Goal: Task Accomplishment & Management: Manage account settings

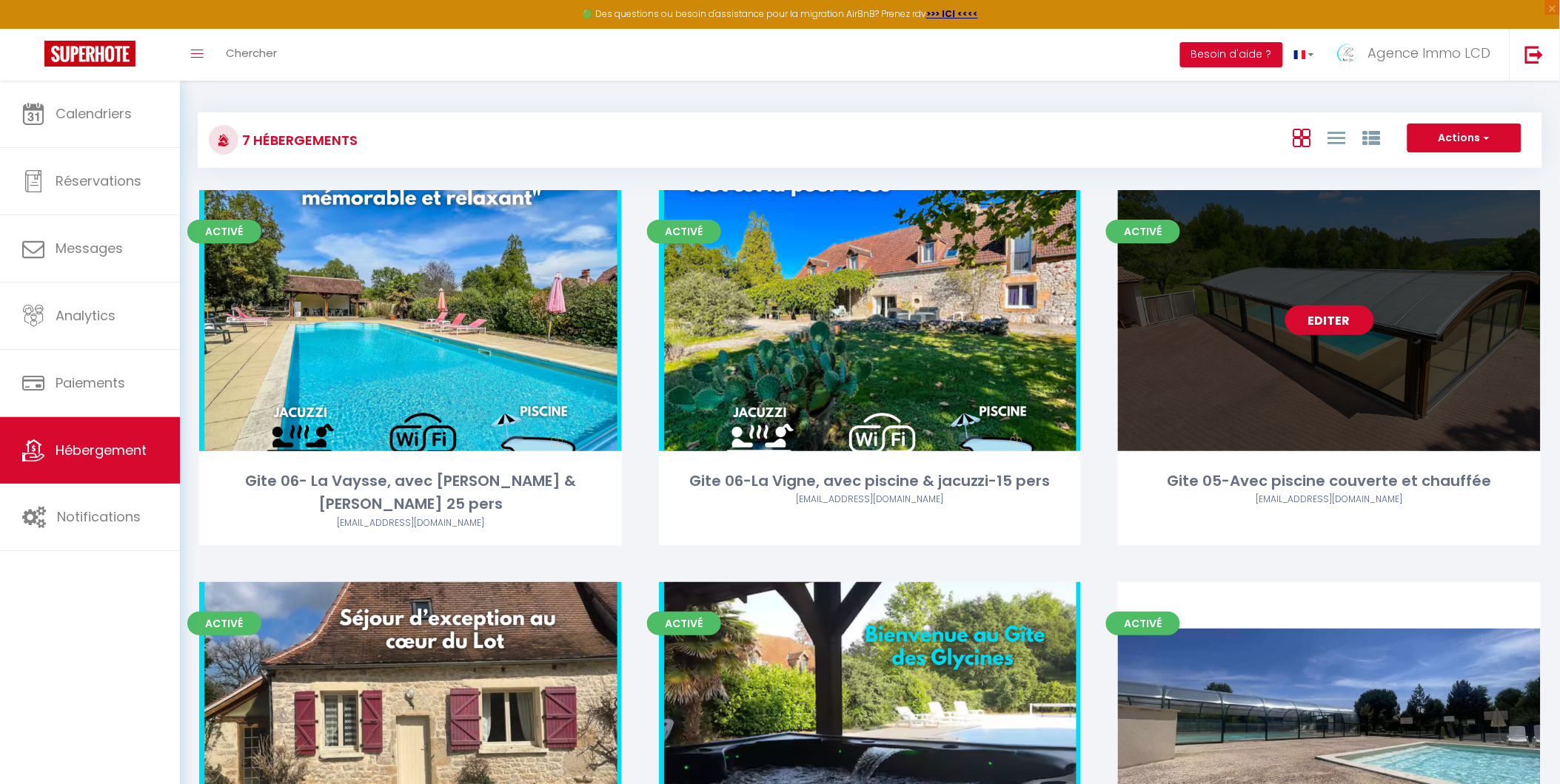
click at [1322, 317] on link "Editer" at bounding box center [1330, 321] width 89 height 30
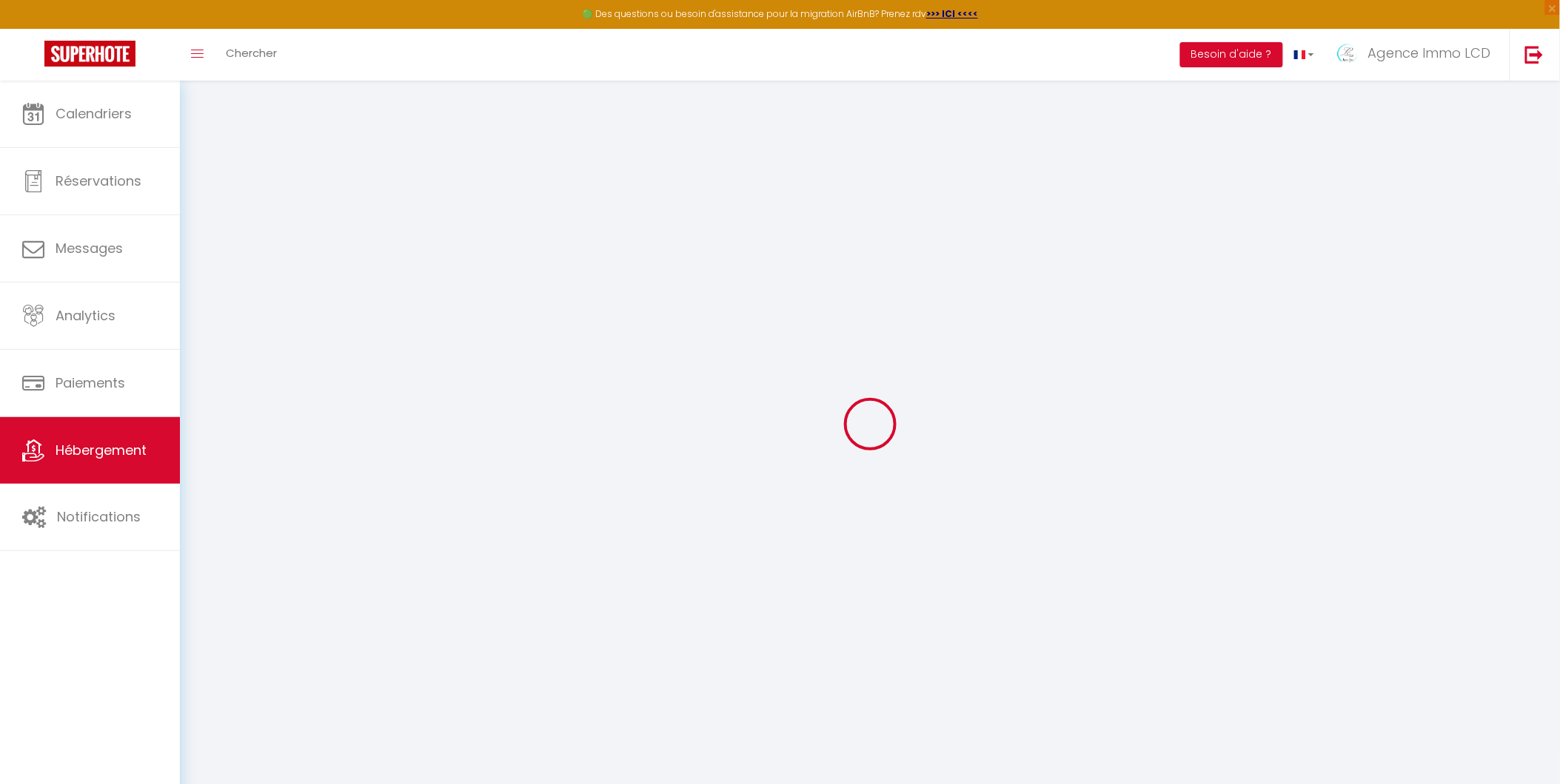
select select "7828-1329711479370996485"
select select "2"
checkbox input "true"
select select "16:00"
select select "20:00"
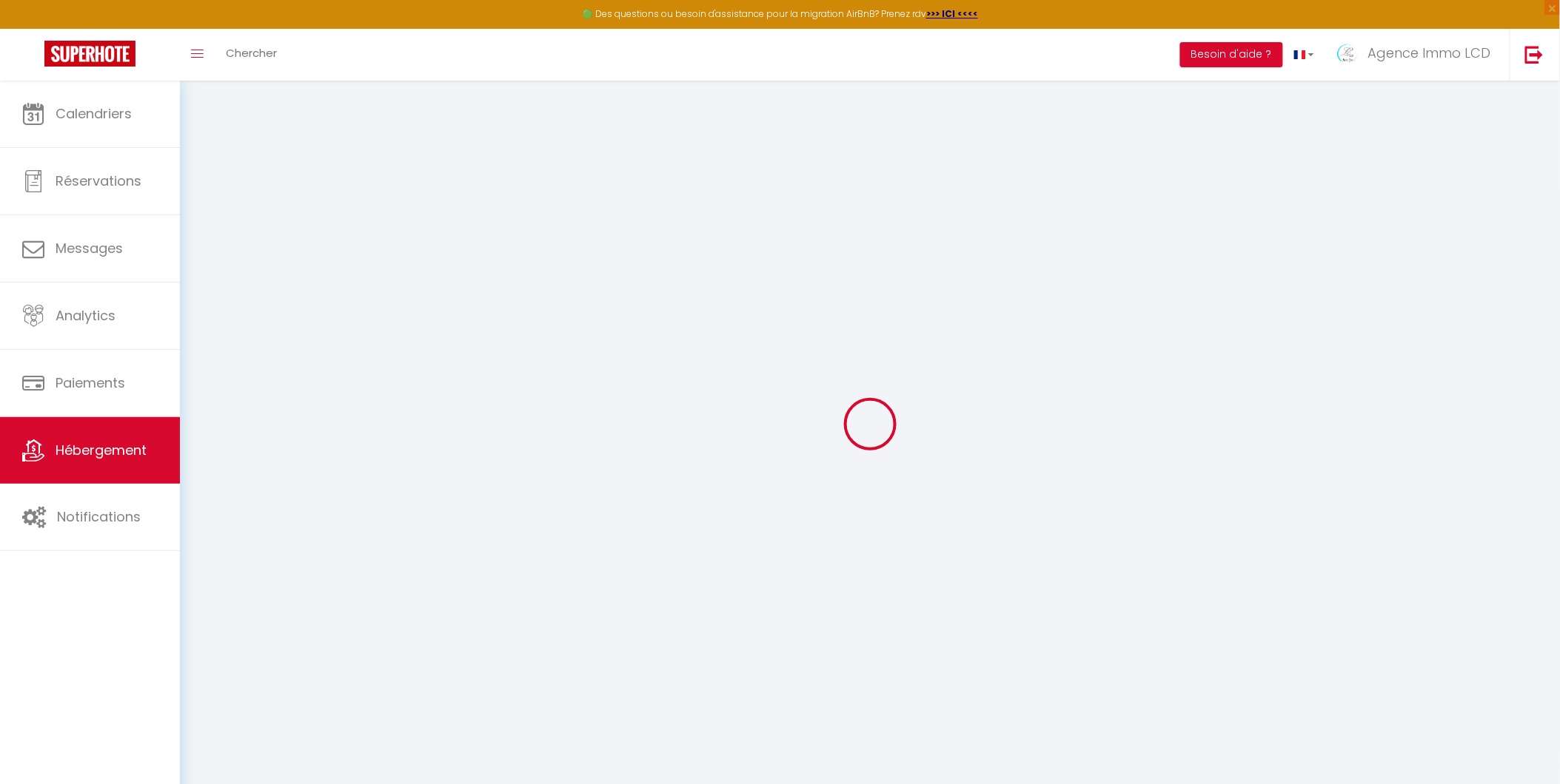
select select "10:00"
select select "30"
select select "120"
select select "08:00"
checkbox input "false"
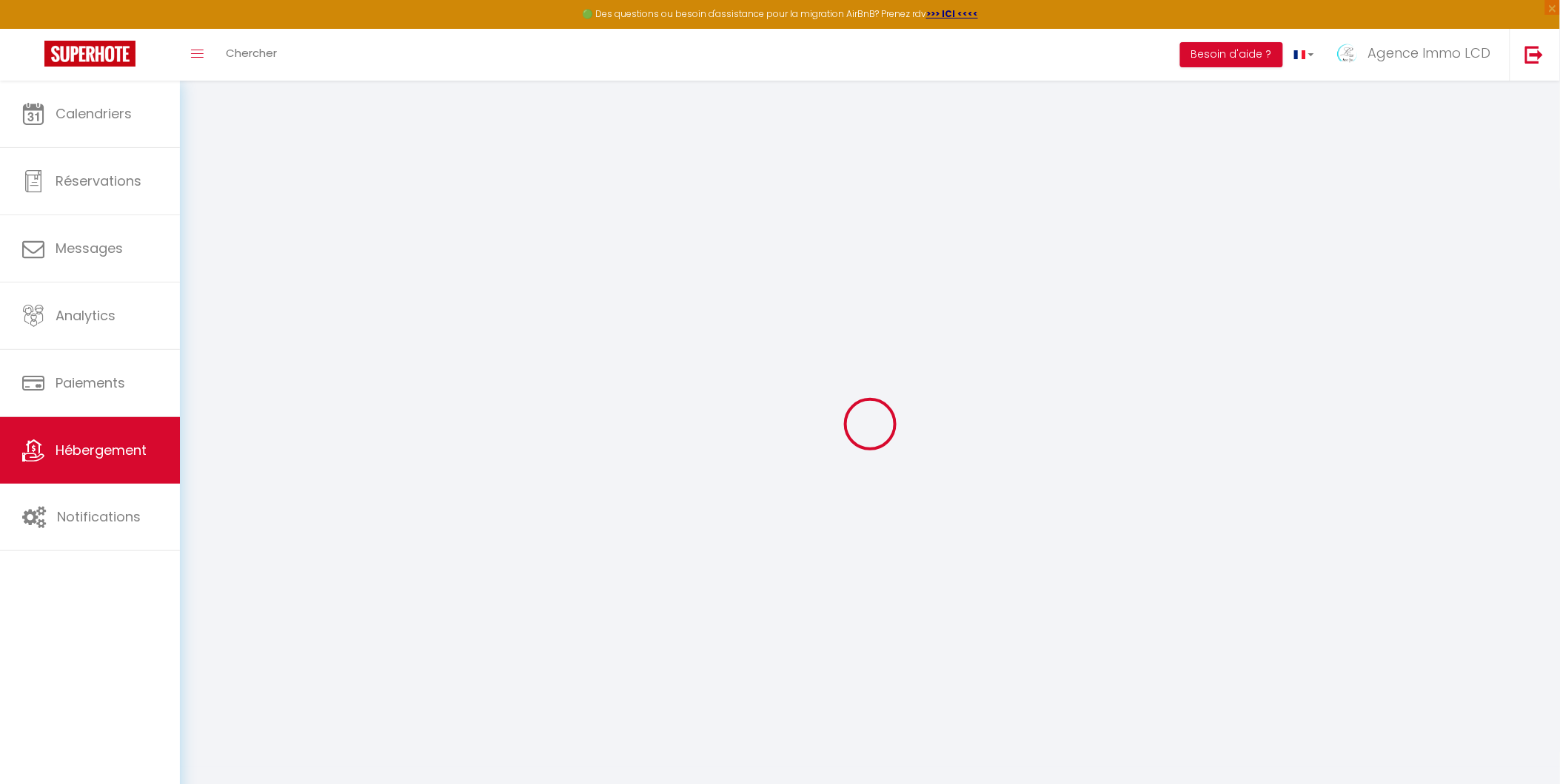
checkbox input "false"
checkbox input "true"
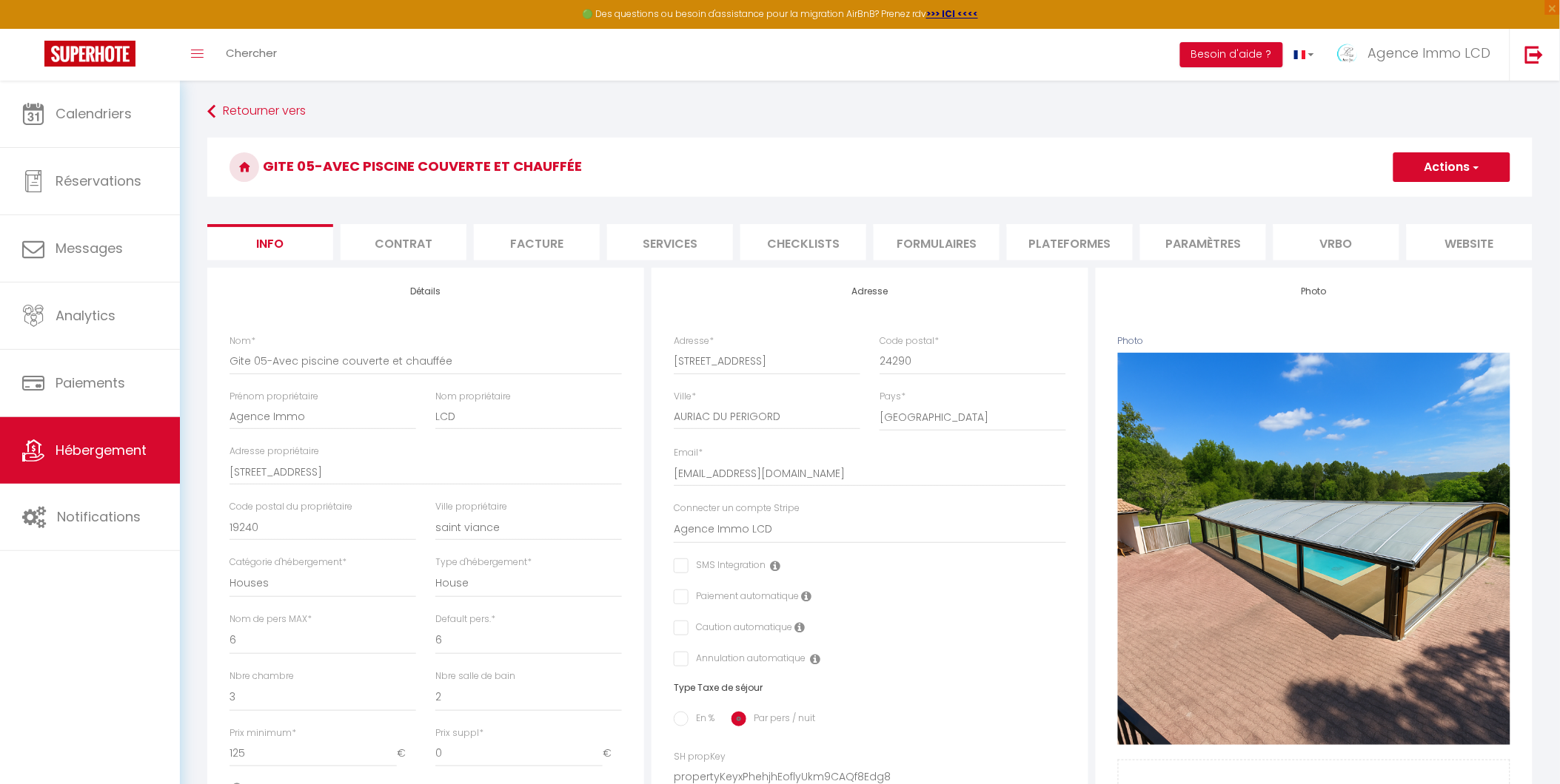
checkbox input "false"
click at [1178, 245] on li "Paramètres" at bounding box center [1203, 242] width 125 height 37
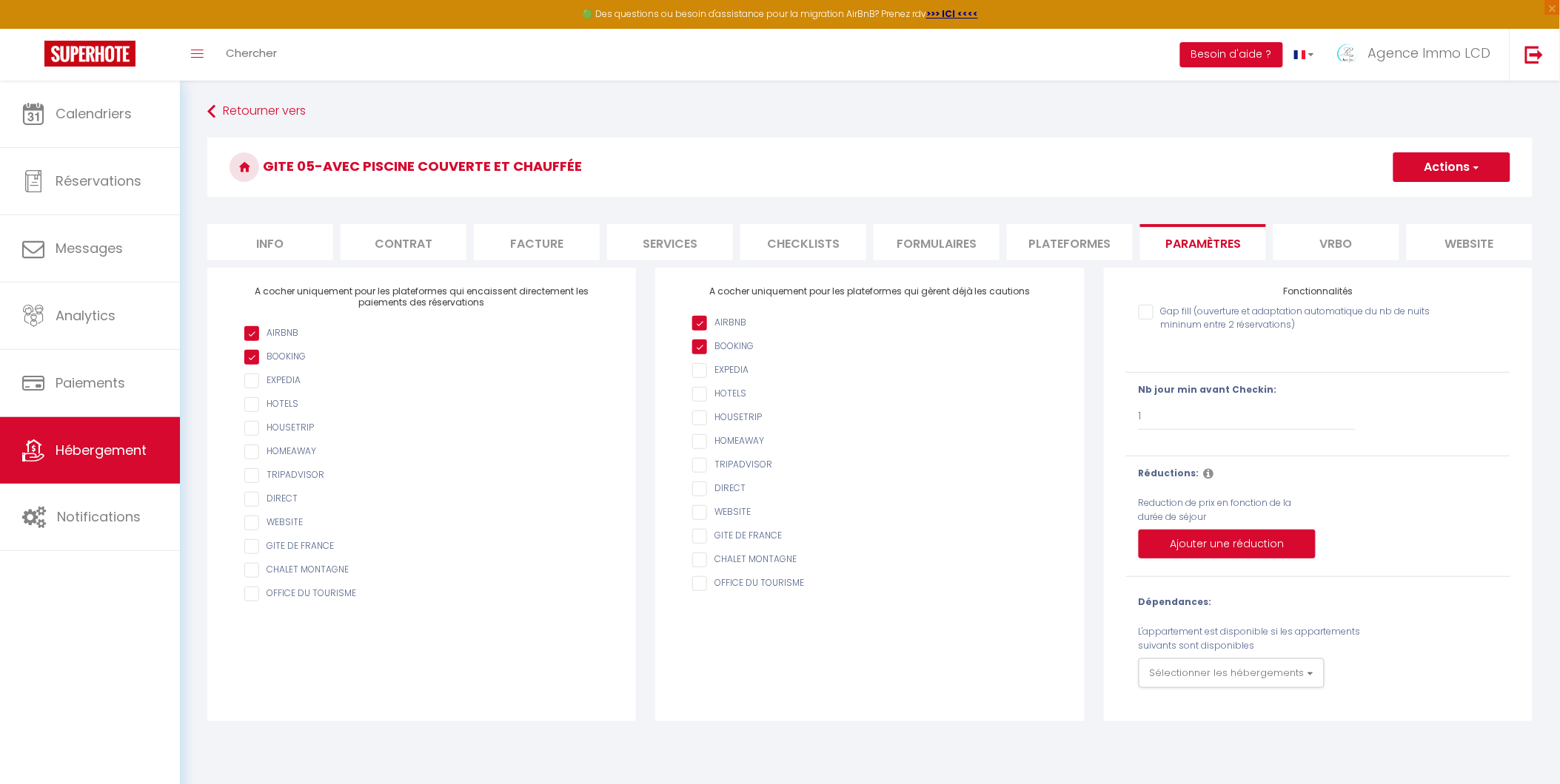
scroll to position [80, 0]
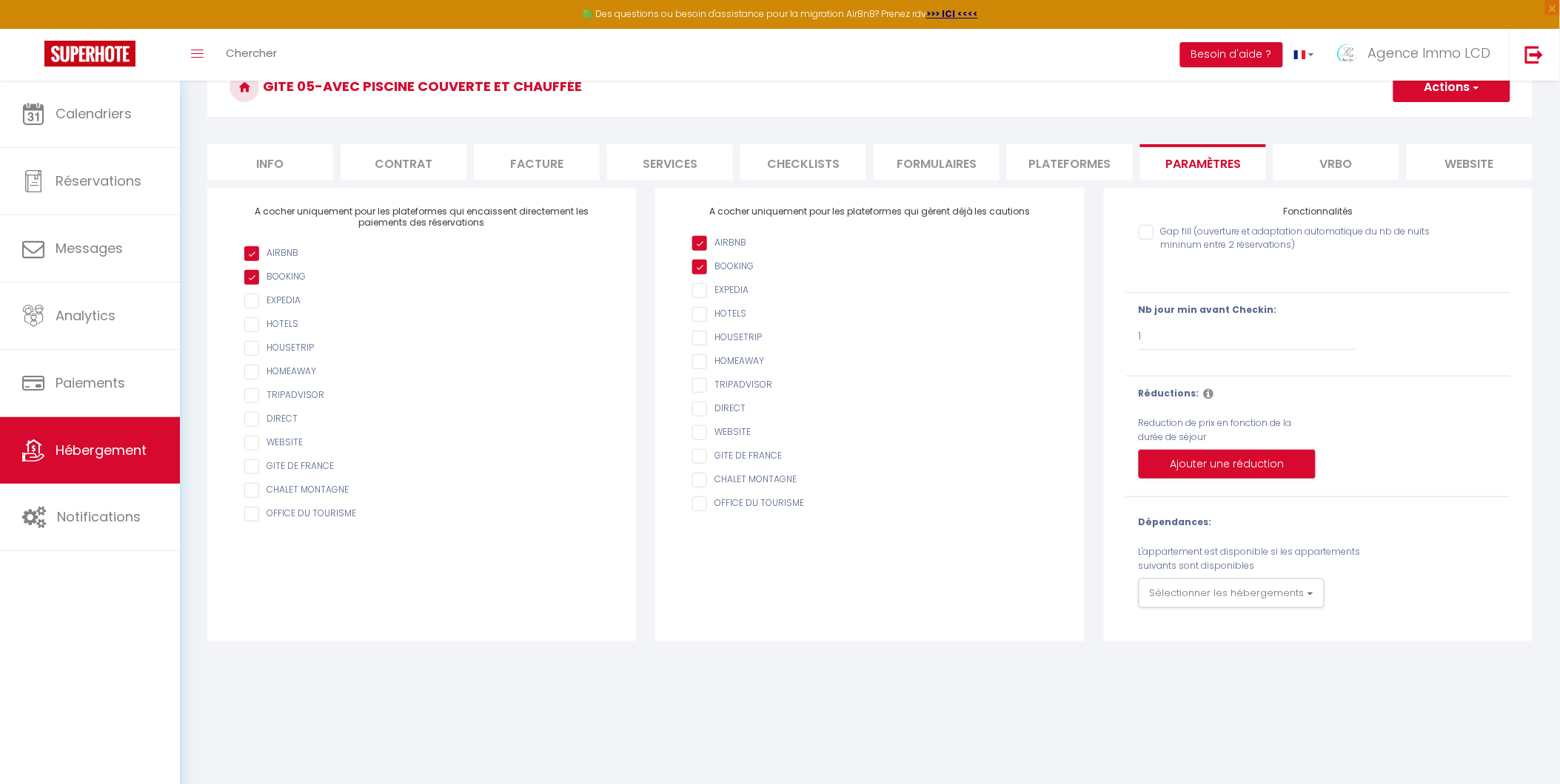
click at [1065, 166] on li "Plateformes" at bounding box center [1069, 163] width 125 height 37
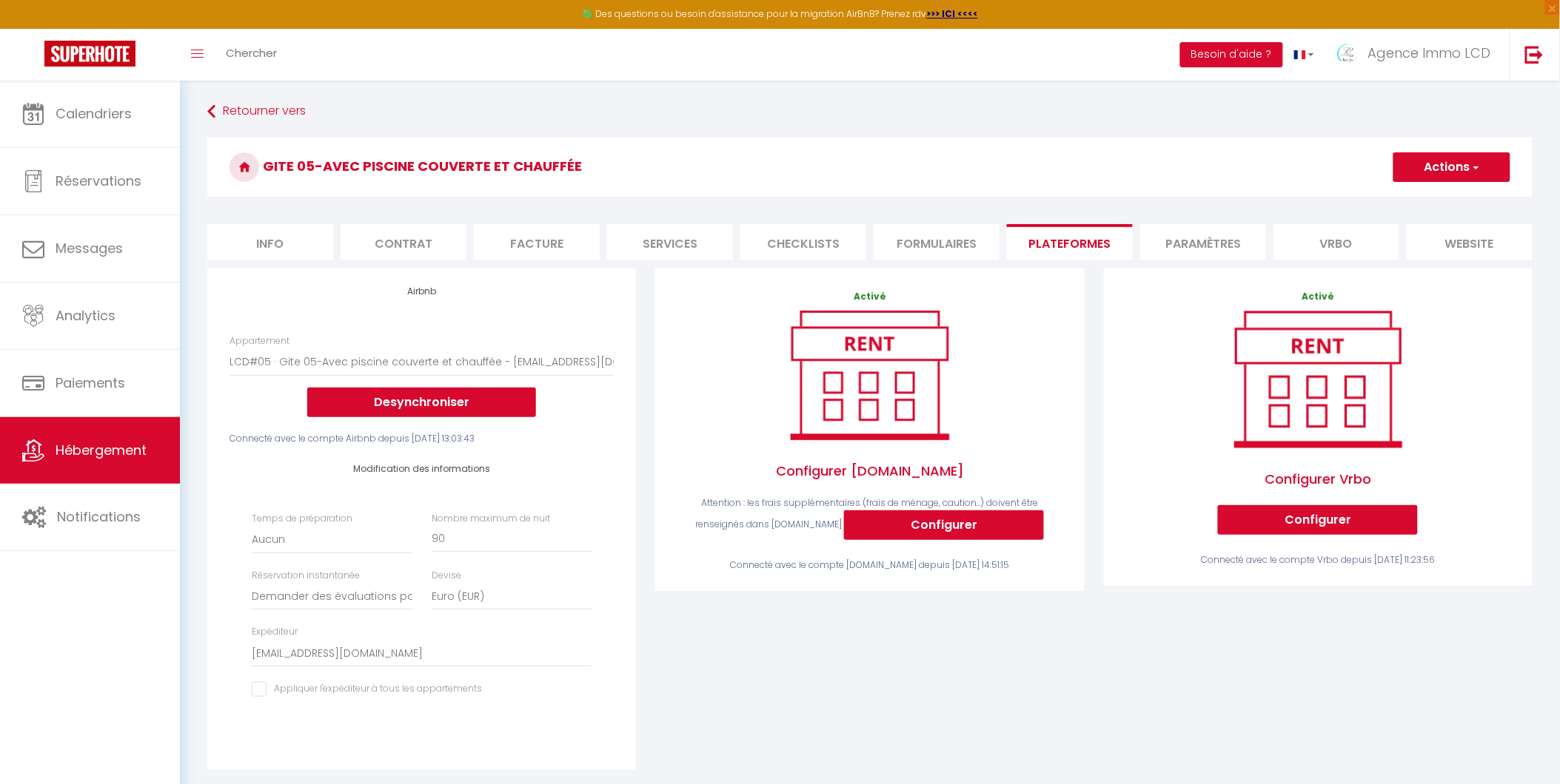
click at [662, 245] on li "Services" at bounding box center [670, 242] width 125 height 37
checkbox input "true"
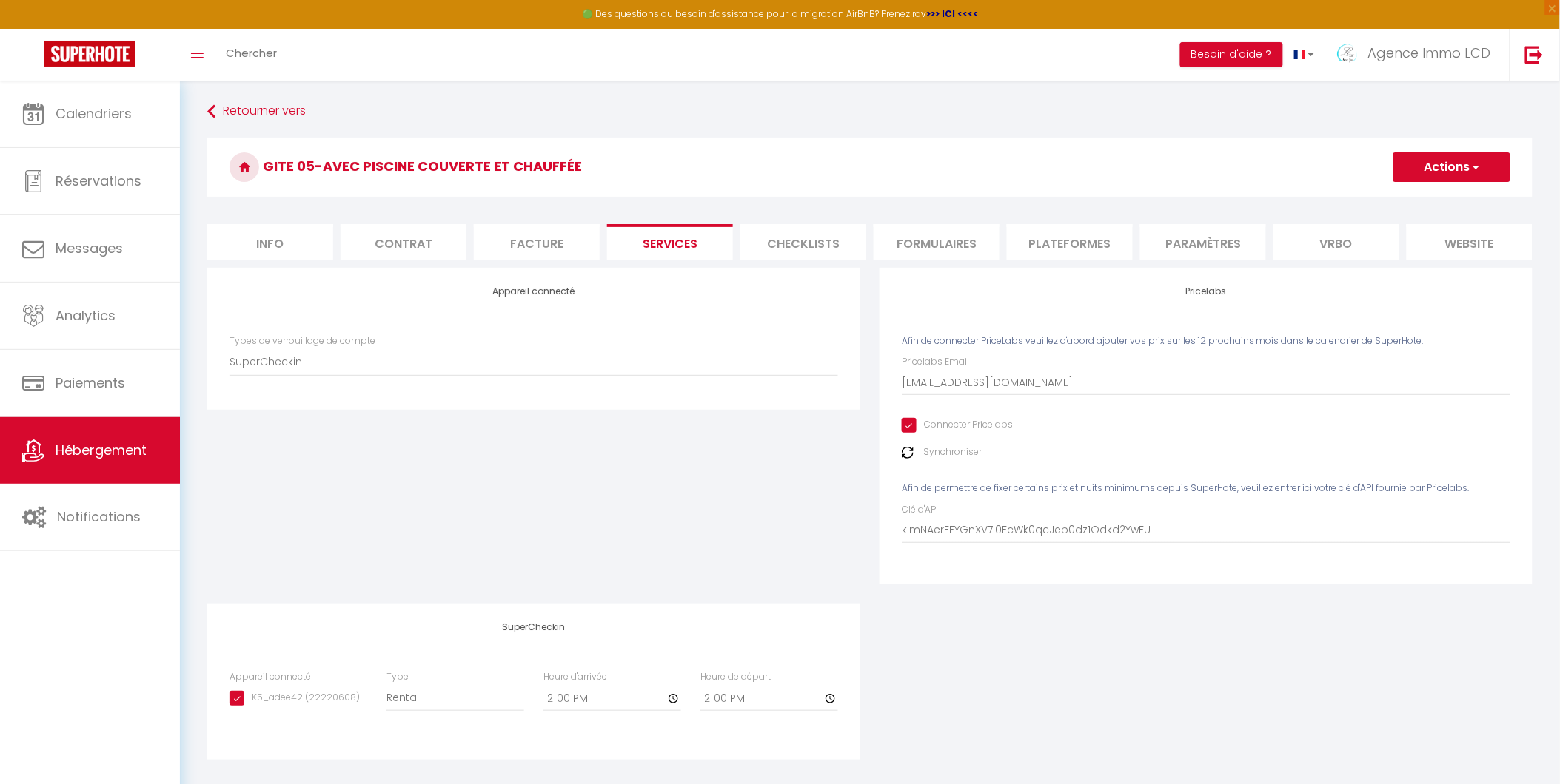
click at [278, 247] on li "Info" at bounding box center [270, 242] width 125 height 37
checkbox input "false"
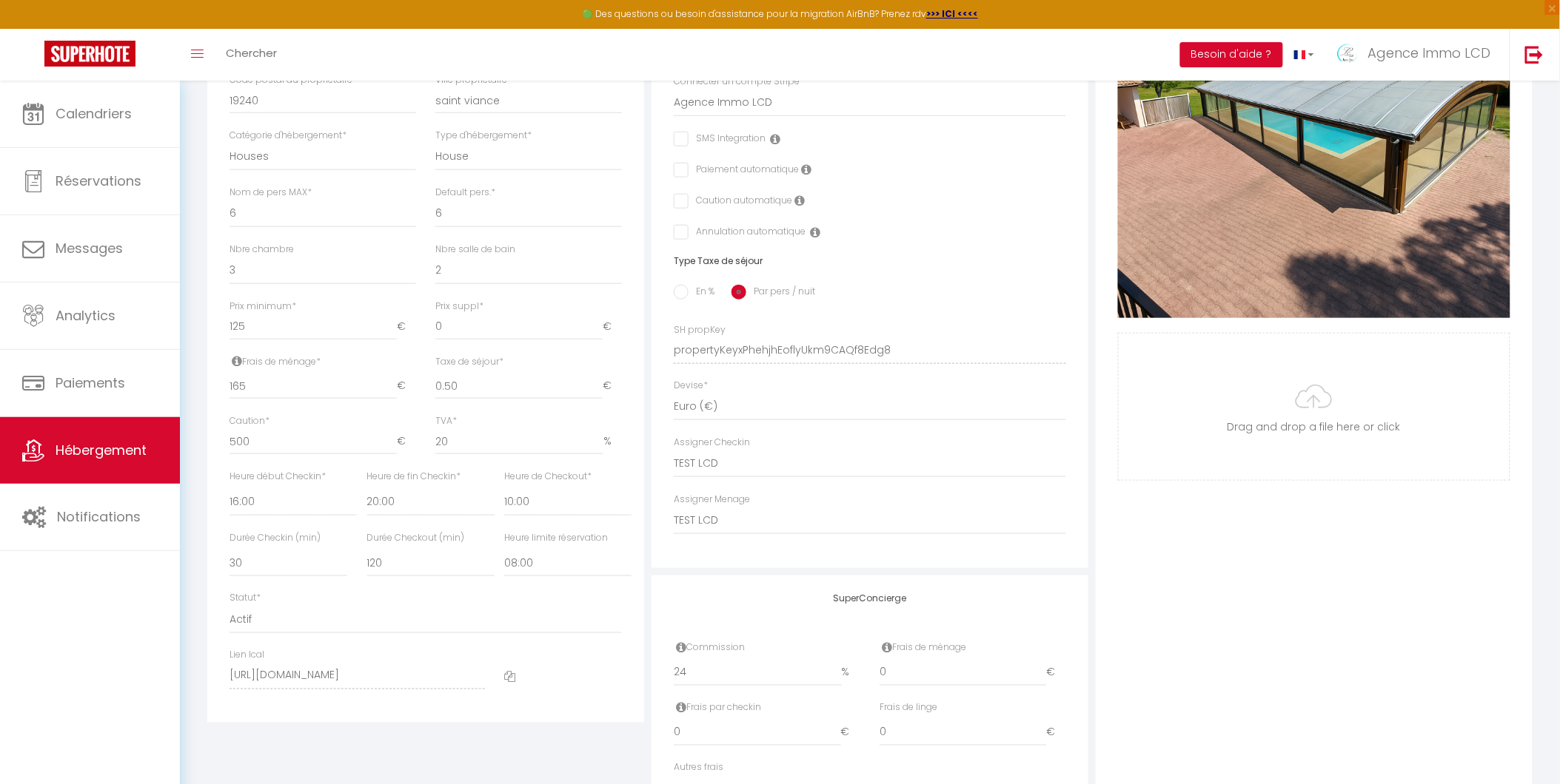
scroll to position [39, 0]
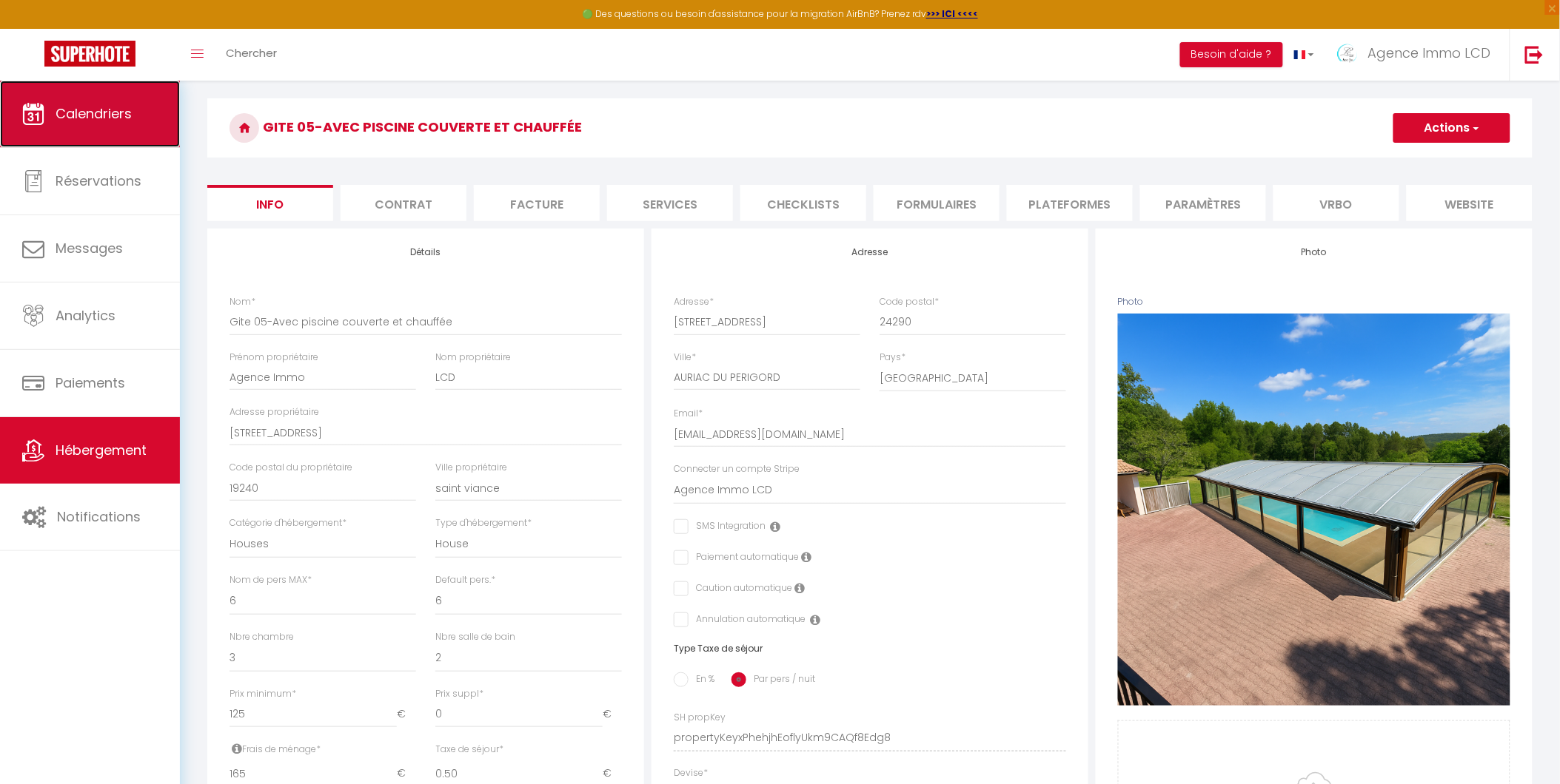
click at [71, 114] on span "Calendriers" at bounding box center [94, 113] width 77 height 18
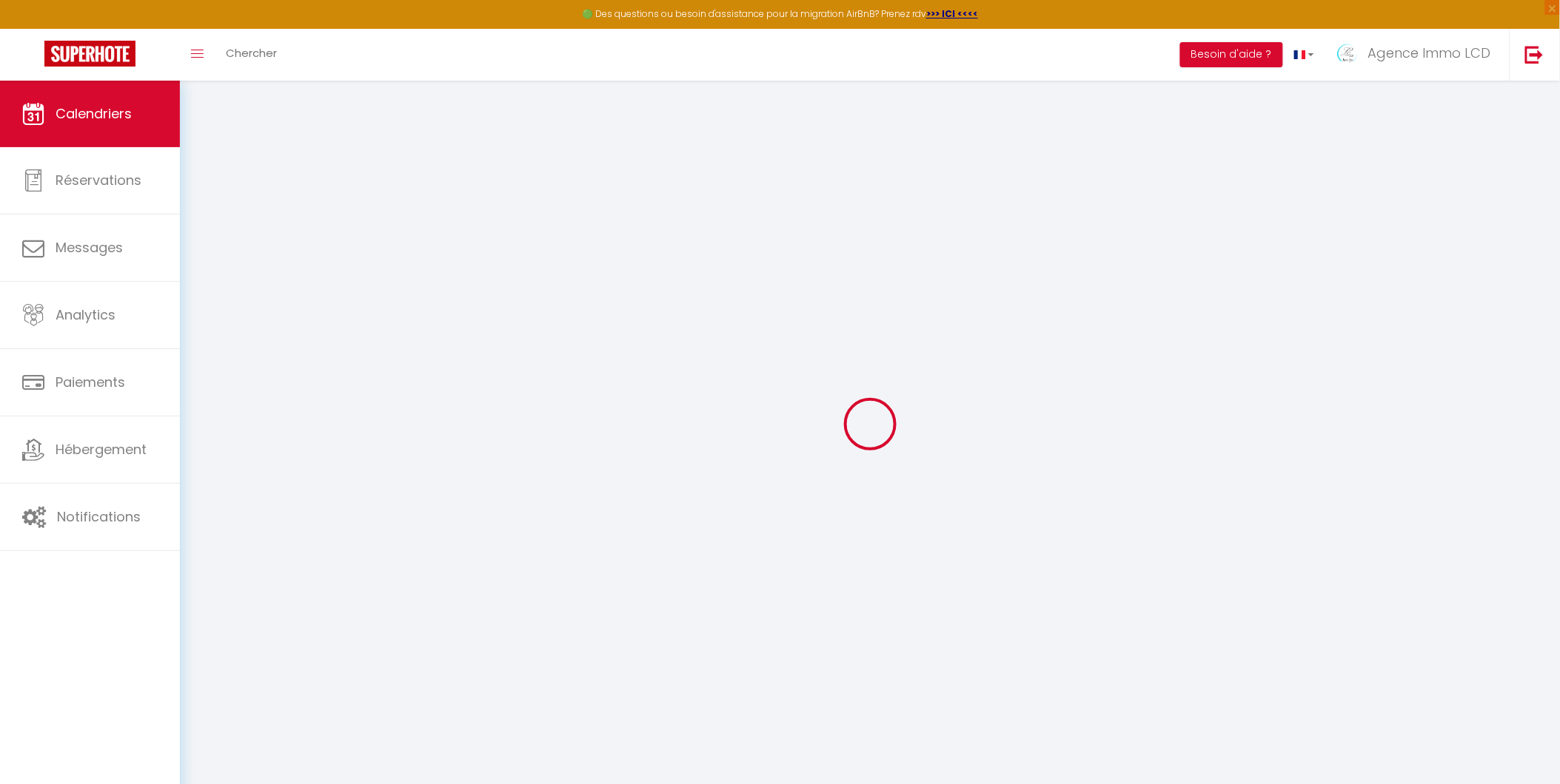
select select
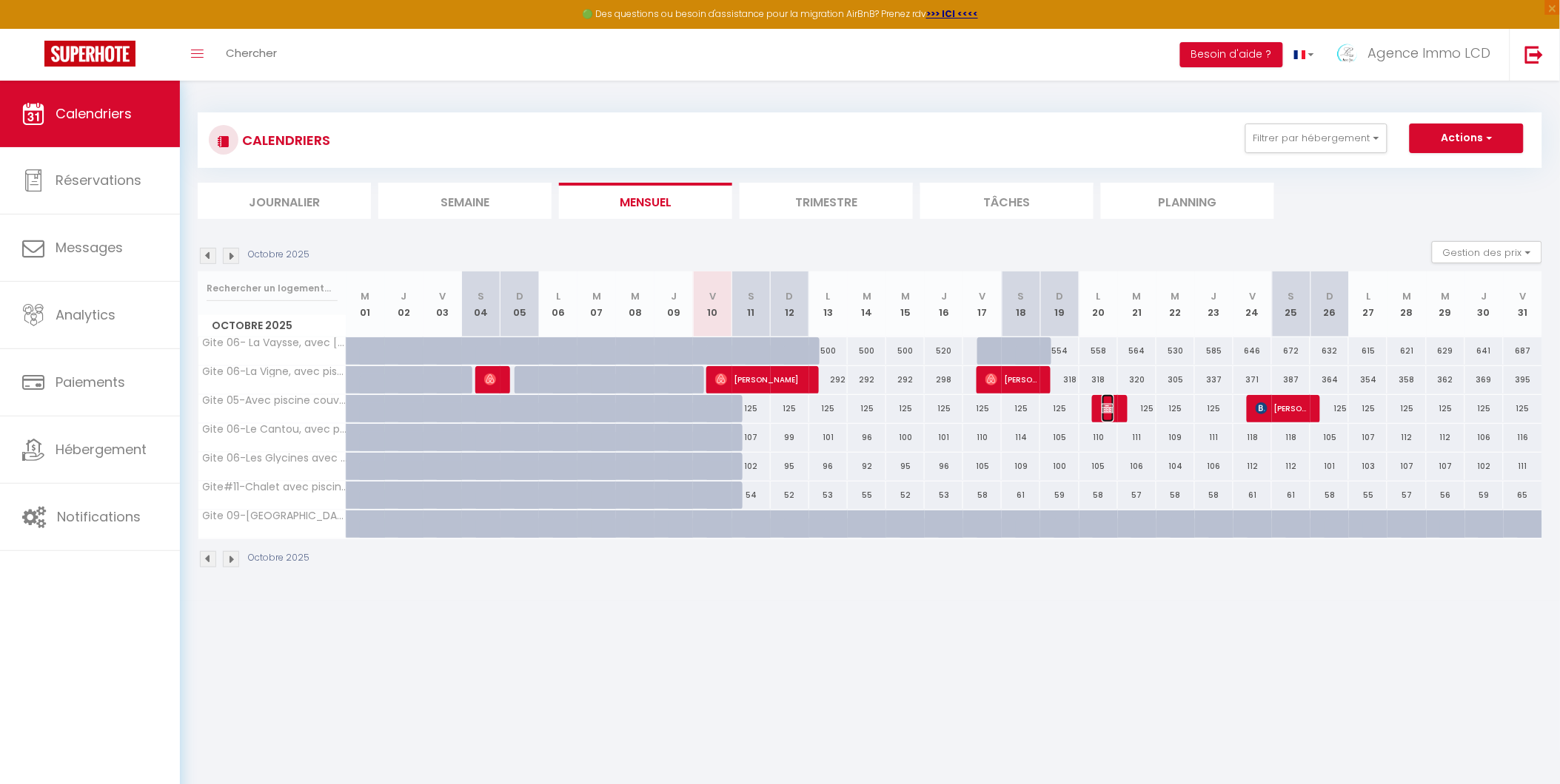
click at [1109, 410] on img at bounding box center [1108, 409] width 12 height 12
select select "OK"
select select "KO"
select select "0"
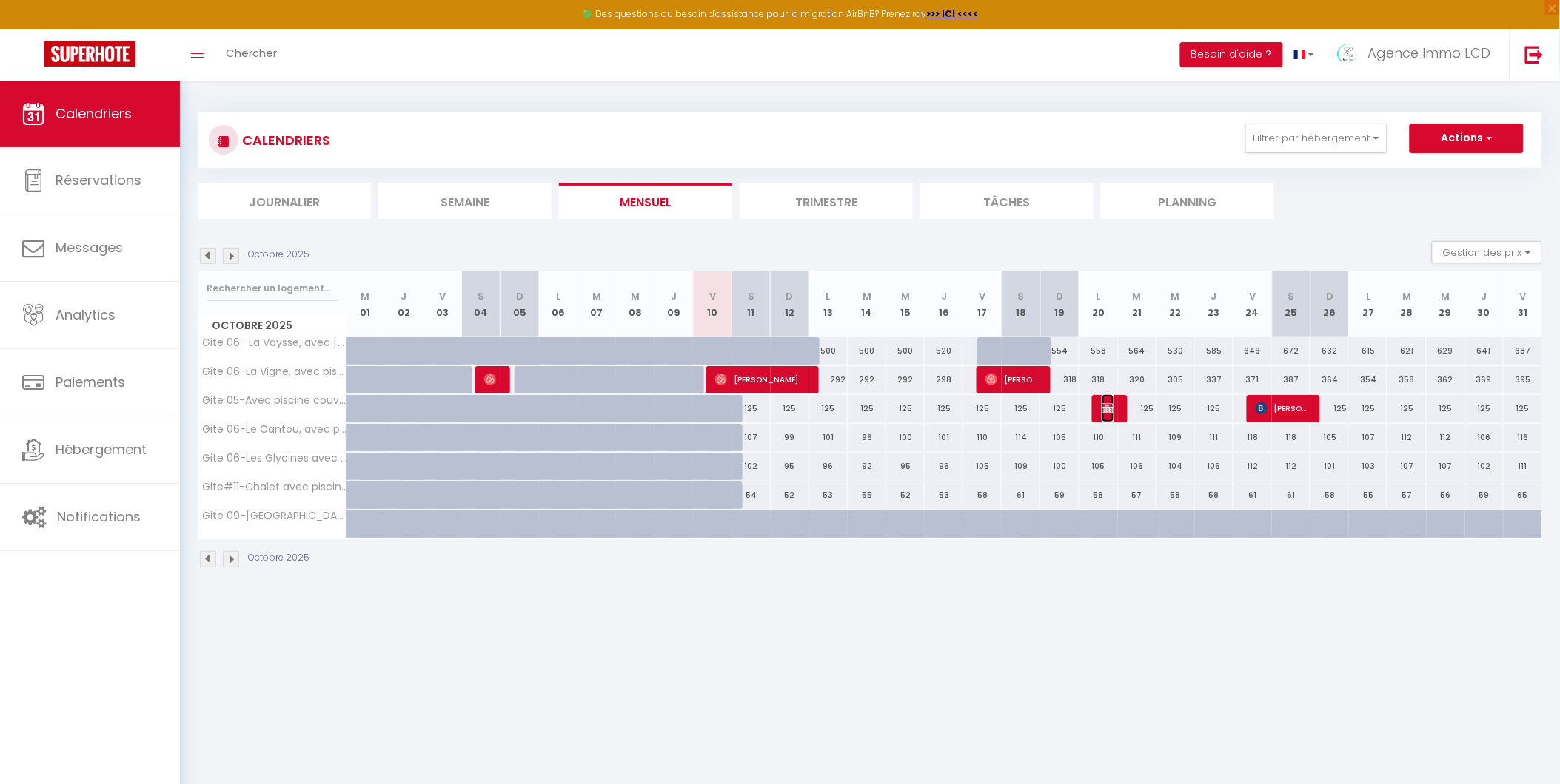
select select "1"
select select "39240"
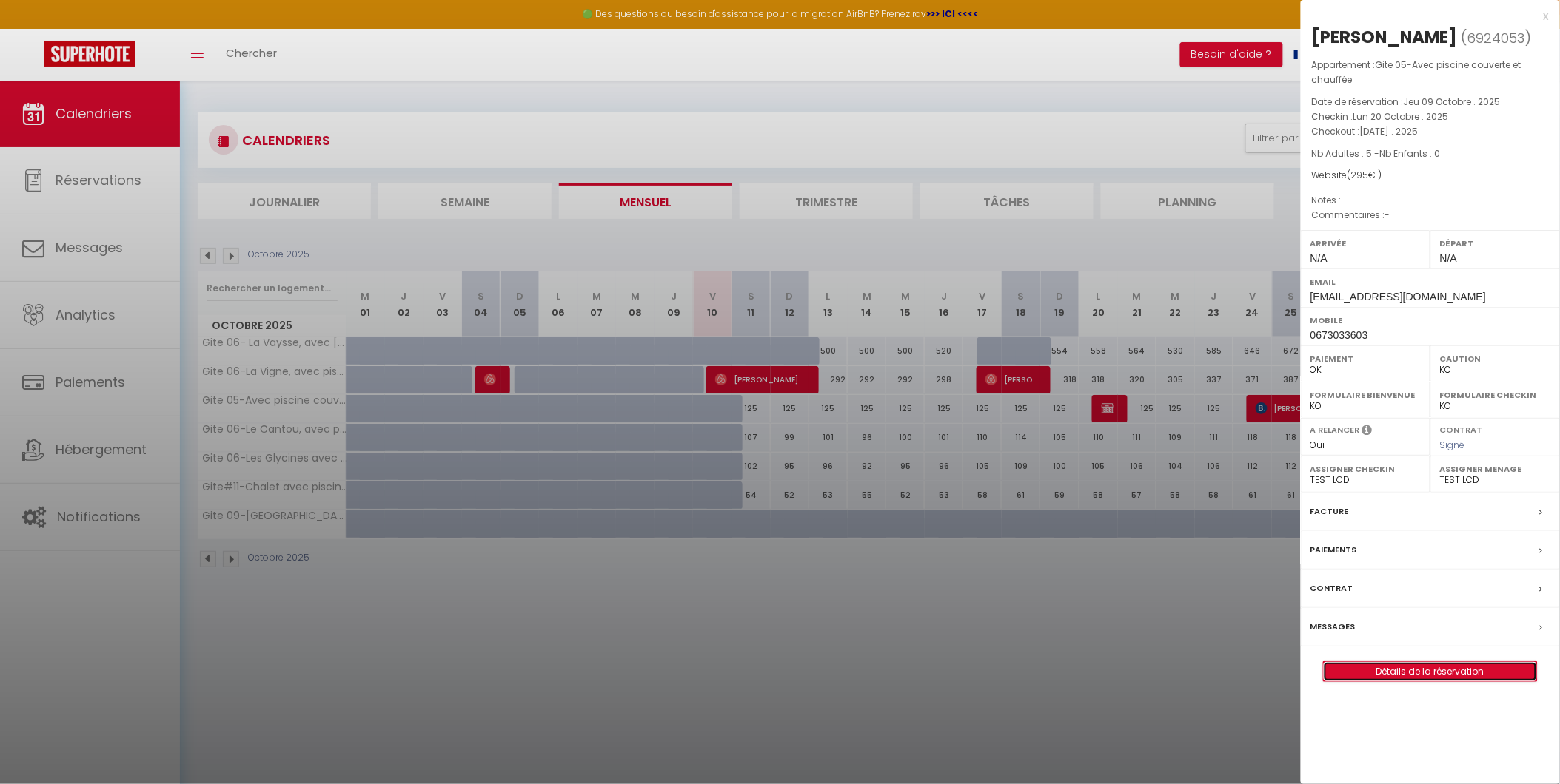
click at [1430, 670] on link "Détails de la réservation" at bounding box center [1430, 672] width 214 height 19
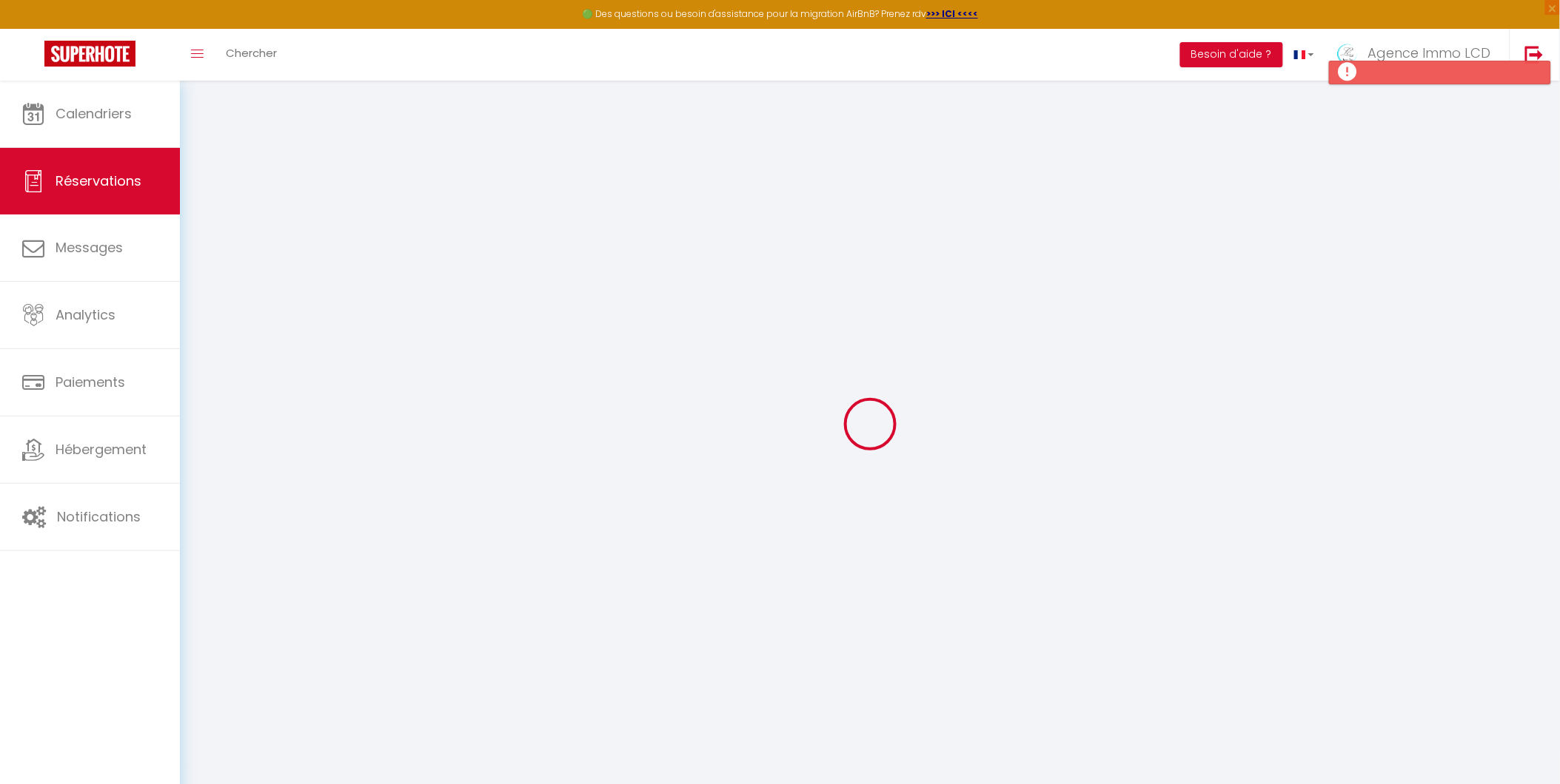
select select
checkbox input "false"
select select
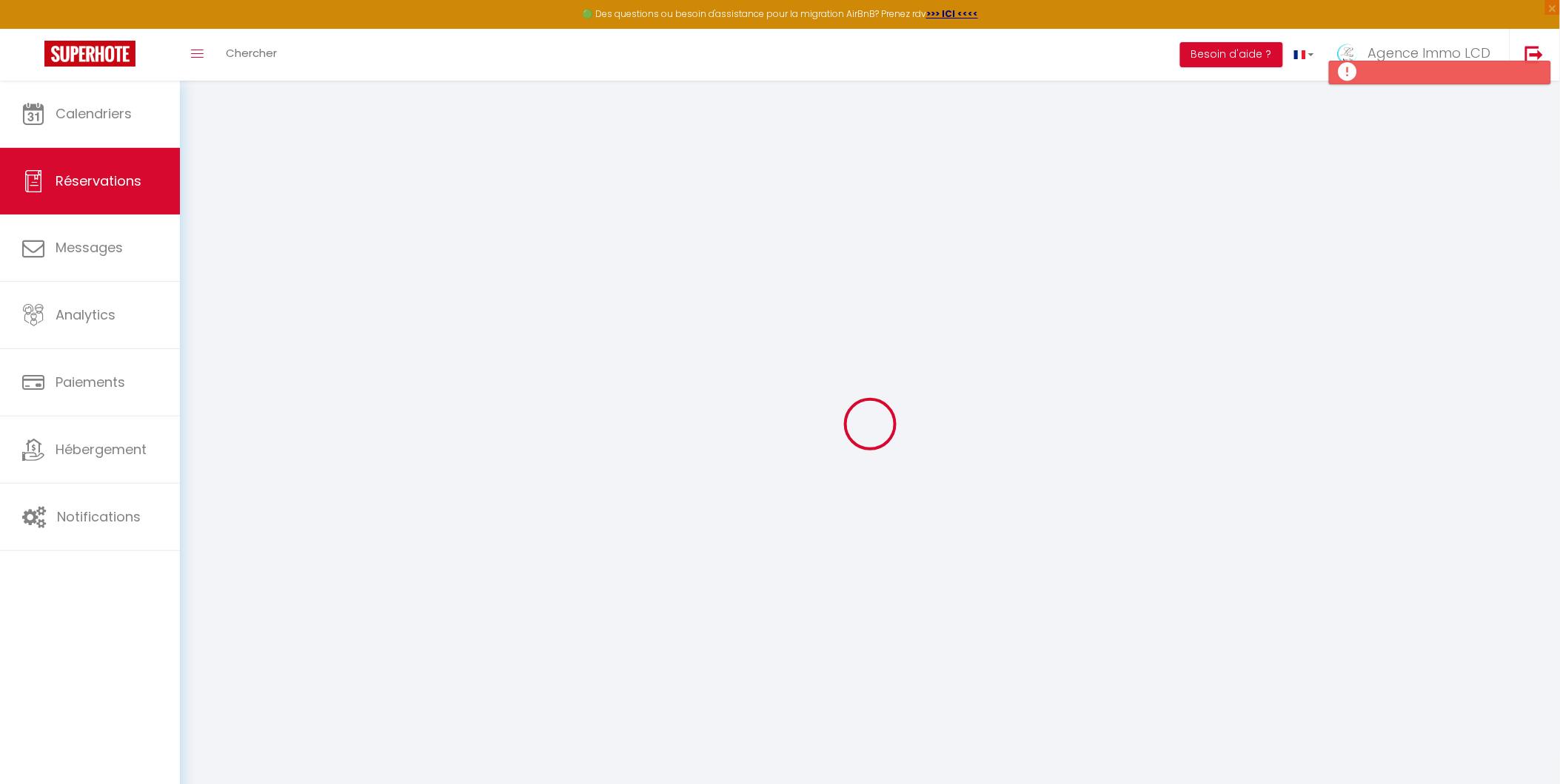
checkbox input "false"
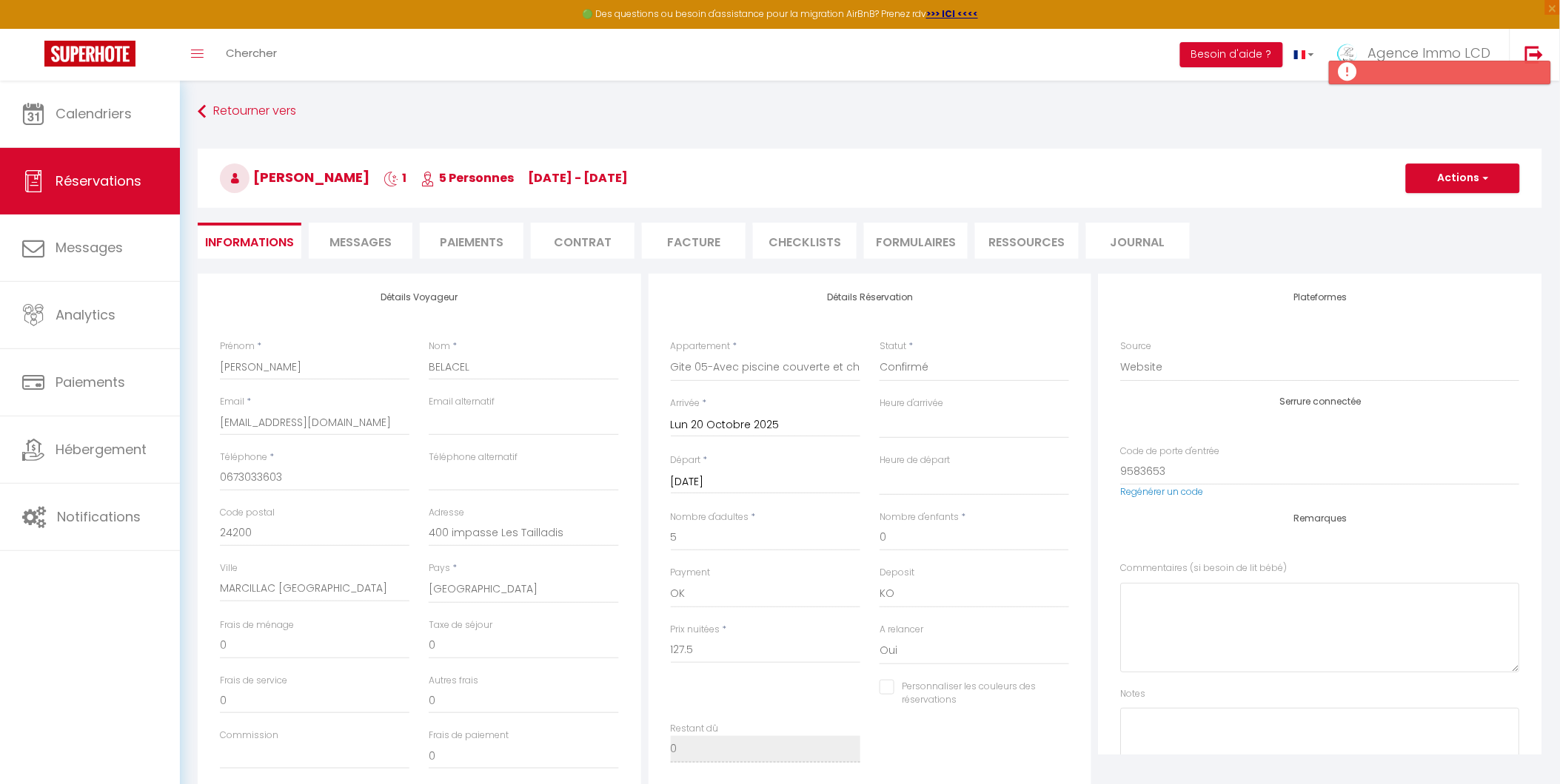
type input "165"
type input "2.5"
select select
checkbox input "false"
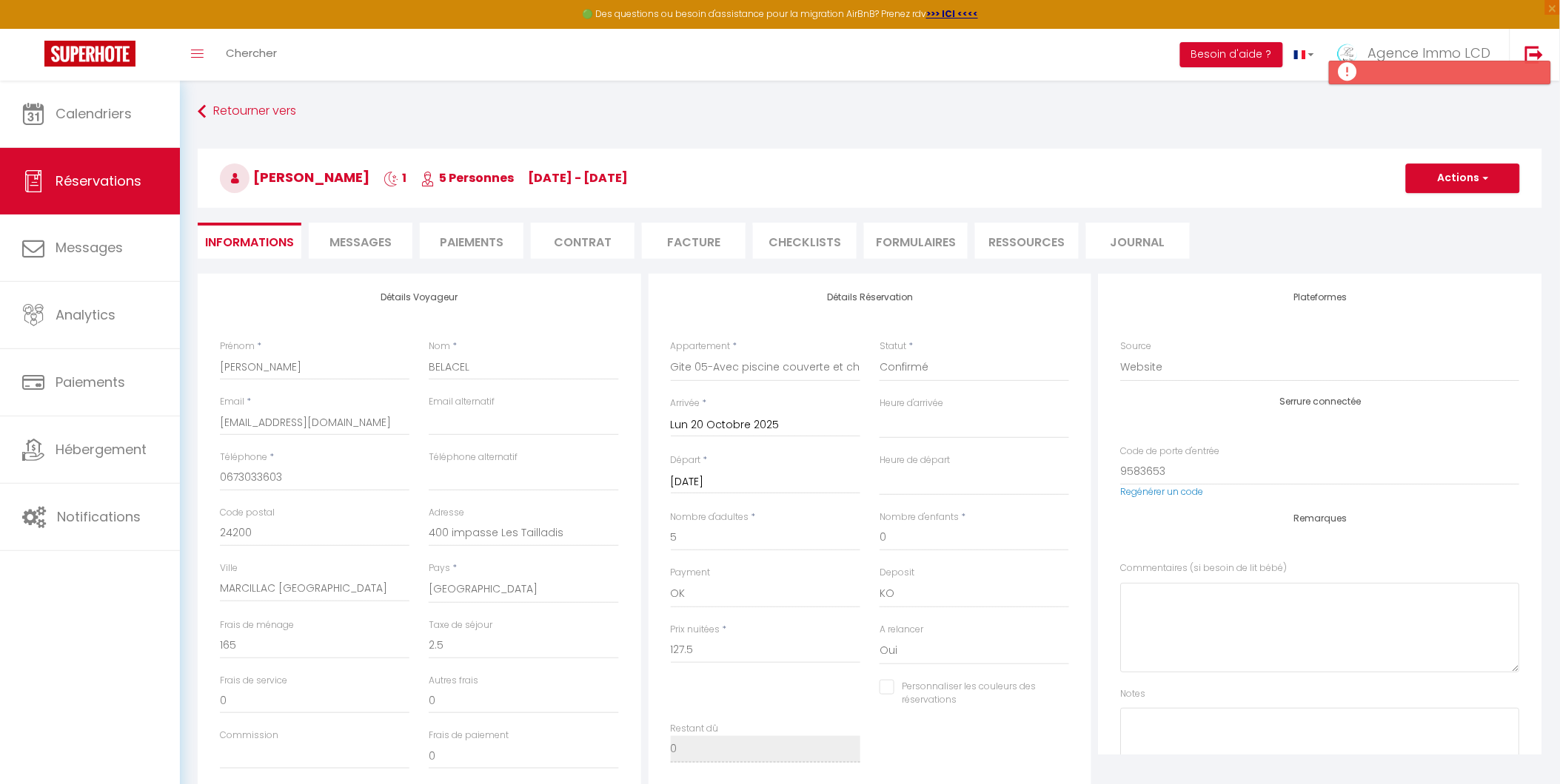
select select
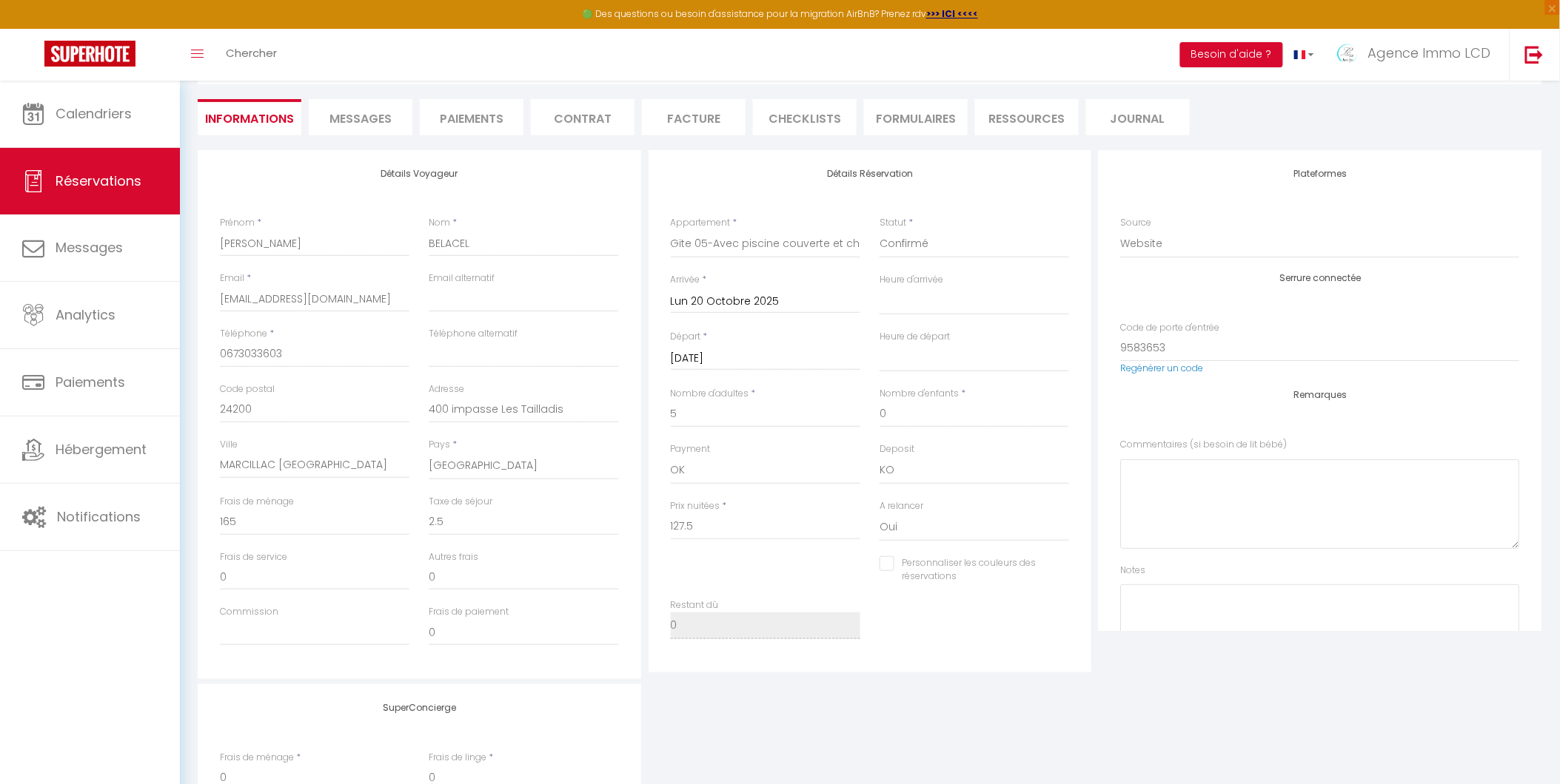
scroll to position [165, 0]
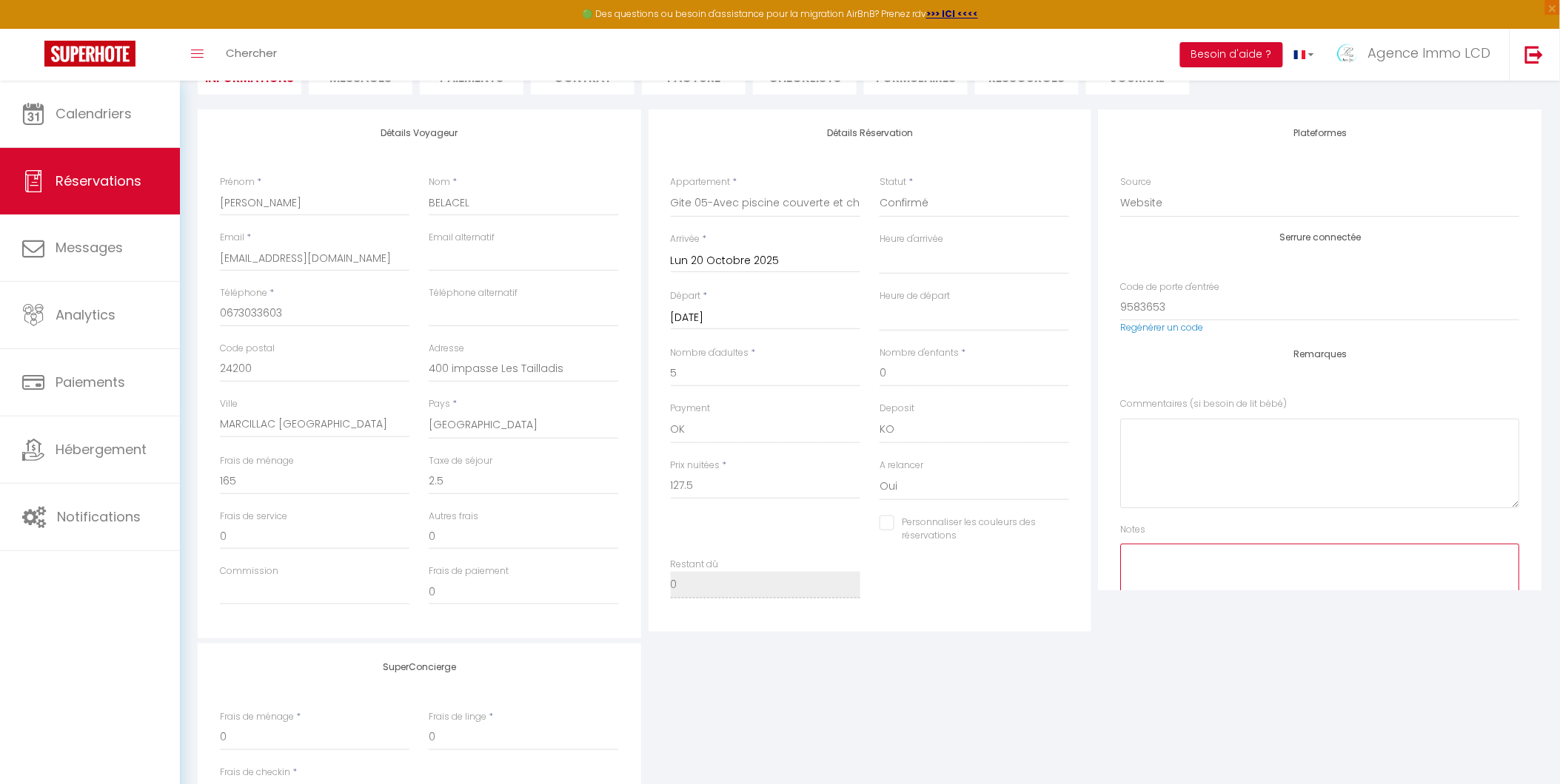
click at [1146, 557] on textarea at bounding box center [1320, 588] width 399 height 90
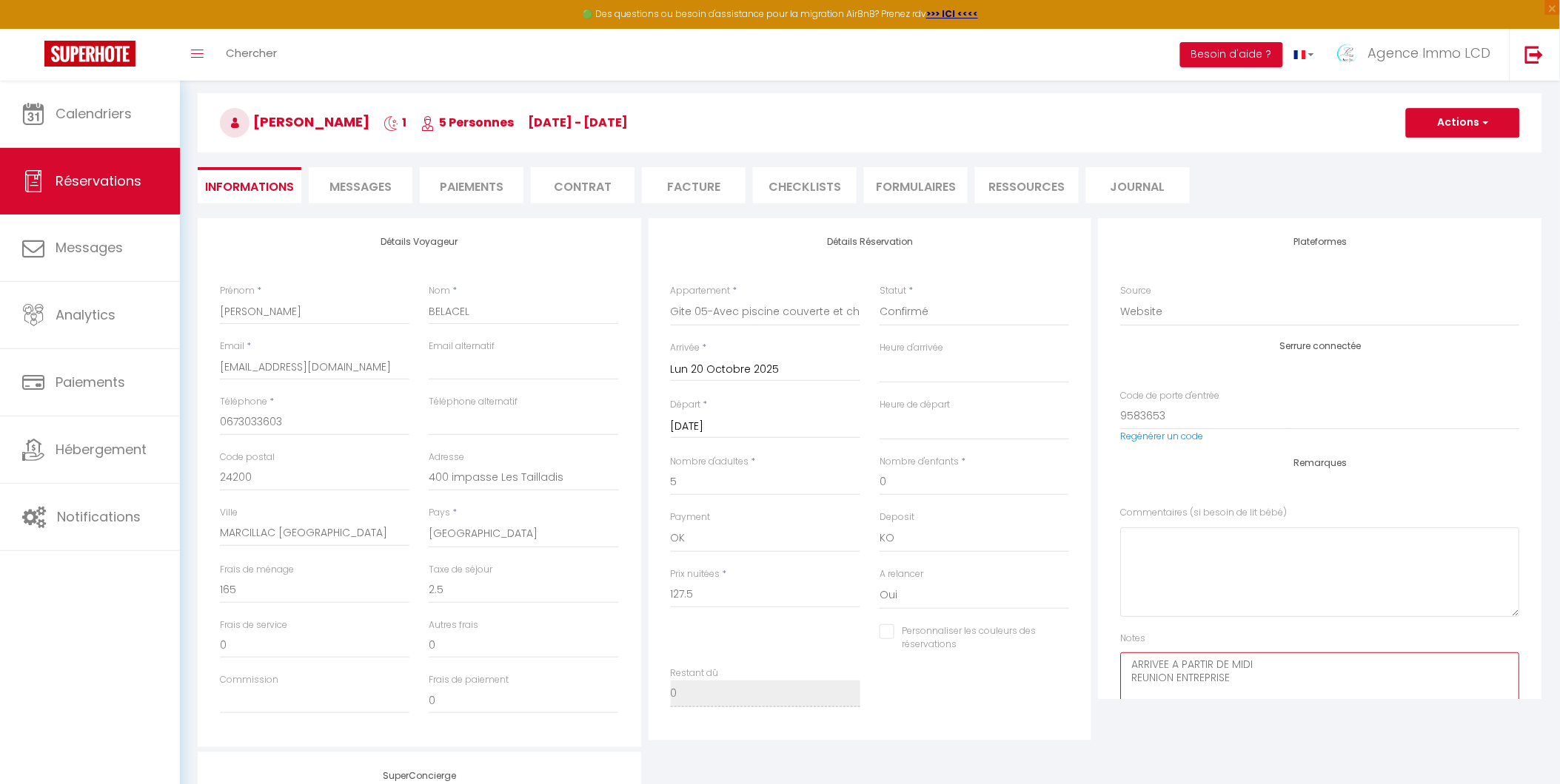
scroll to position [0, 0]
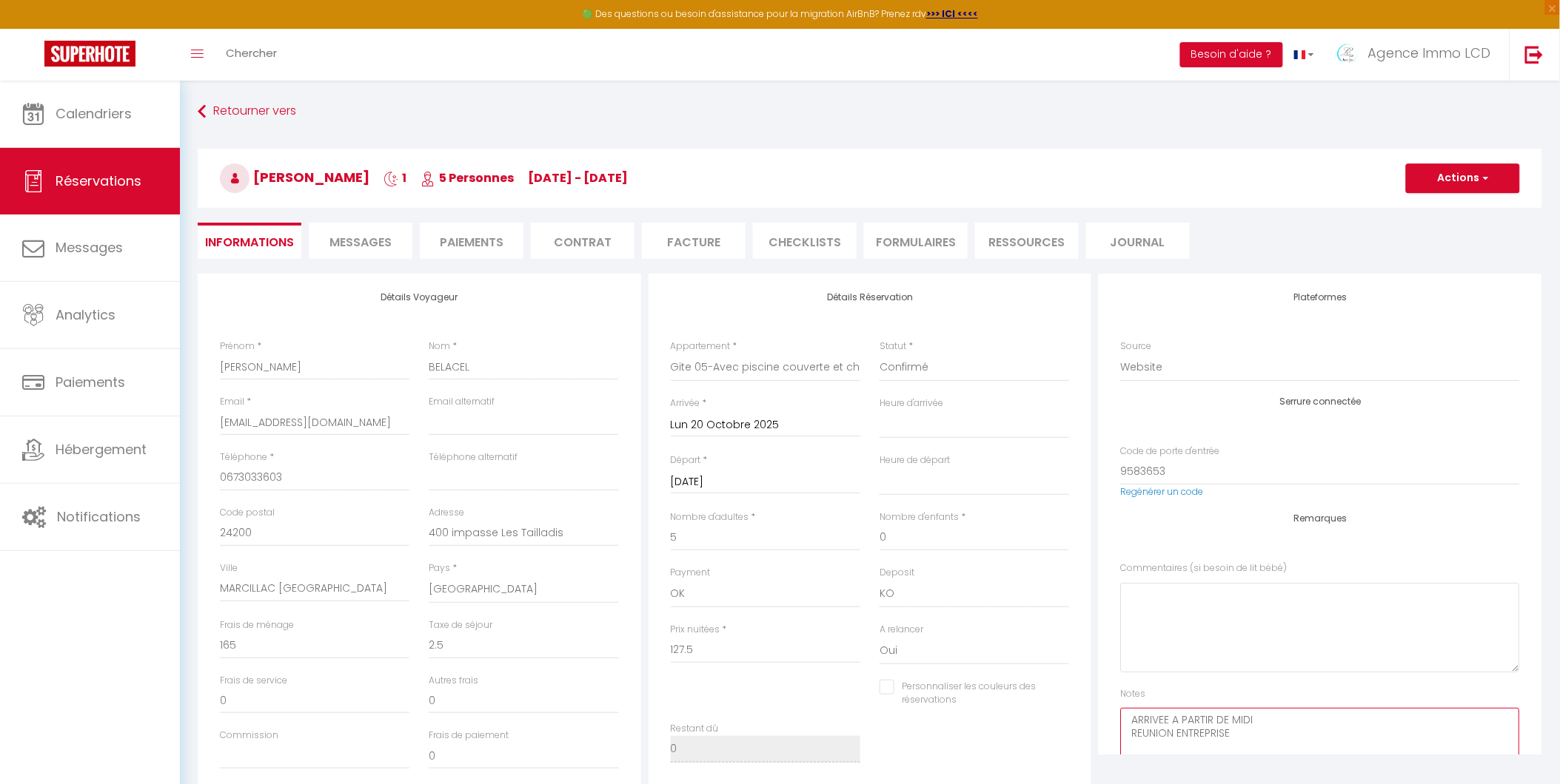
type textarea "ARRIVEE A PARTIR DE MIDI REUNION ENTREPRISE"
click at [1454, 179] on button "Actions" at bounding box center [1462, 179] width 114 height 30
click at [1427, 211] on link "Enregistrer" at bounding box center [1448, 211] width 117 height 19
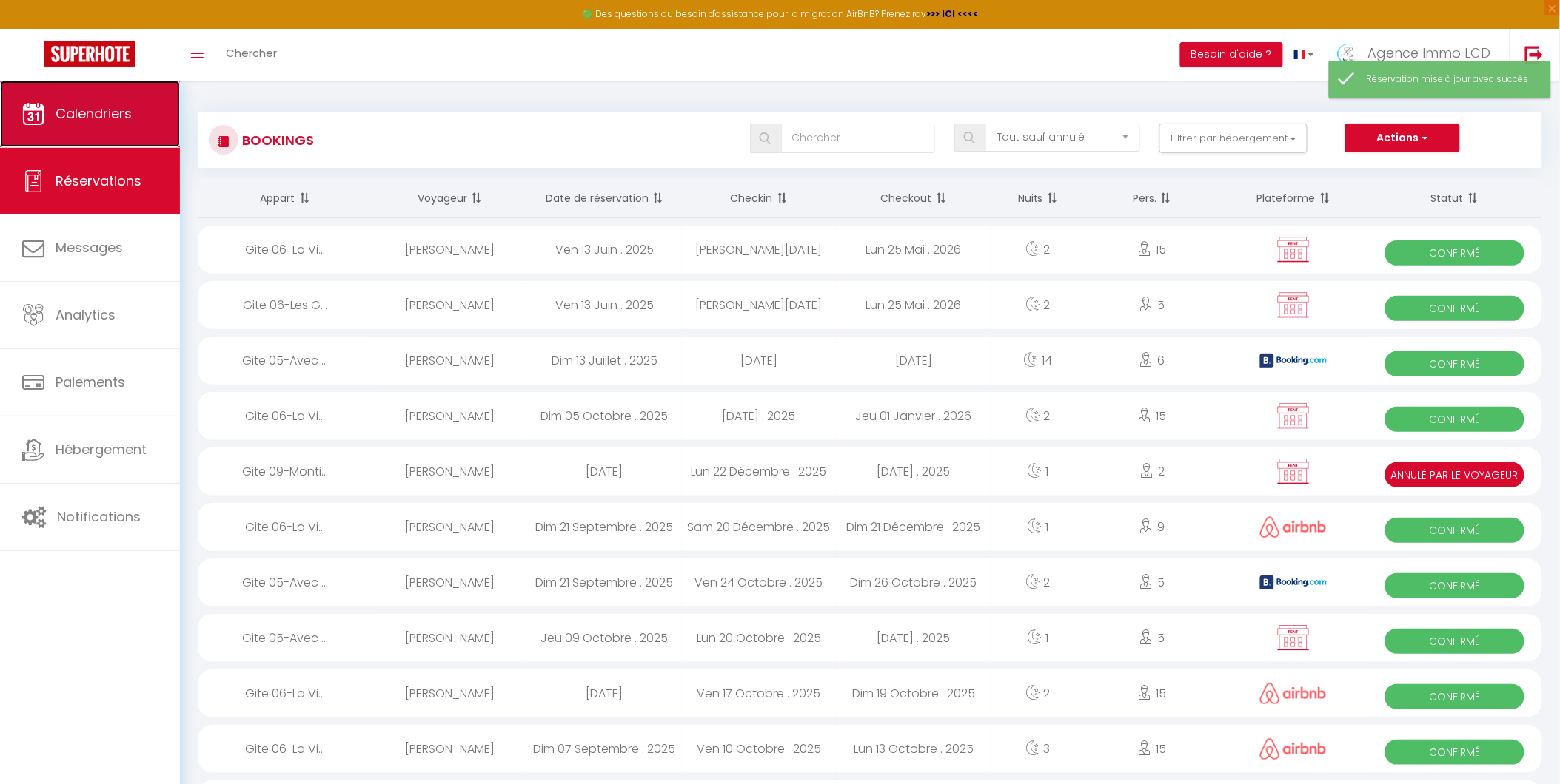
click at [91, 114] on span "Calendriers" at bounding box center [94, 113] width 77 height 18
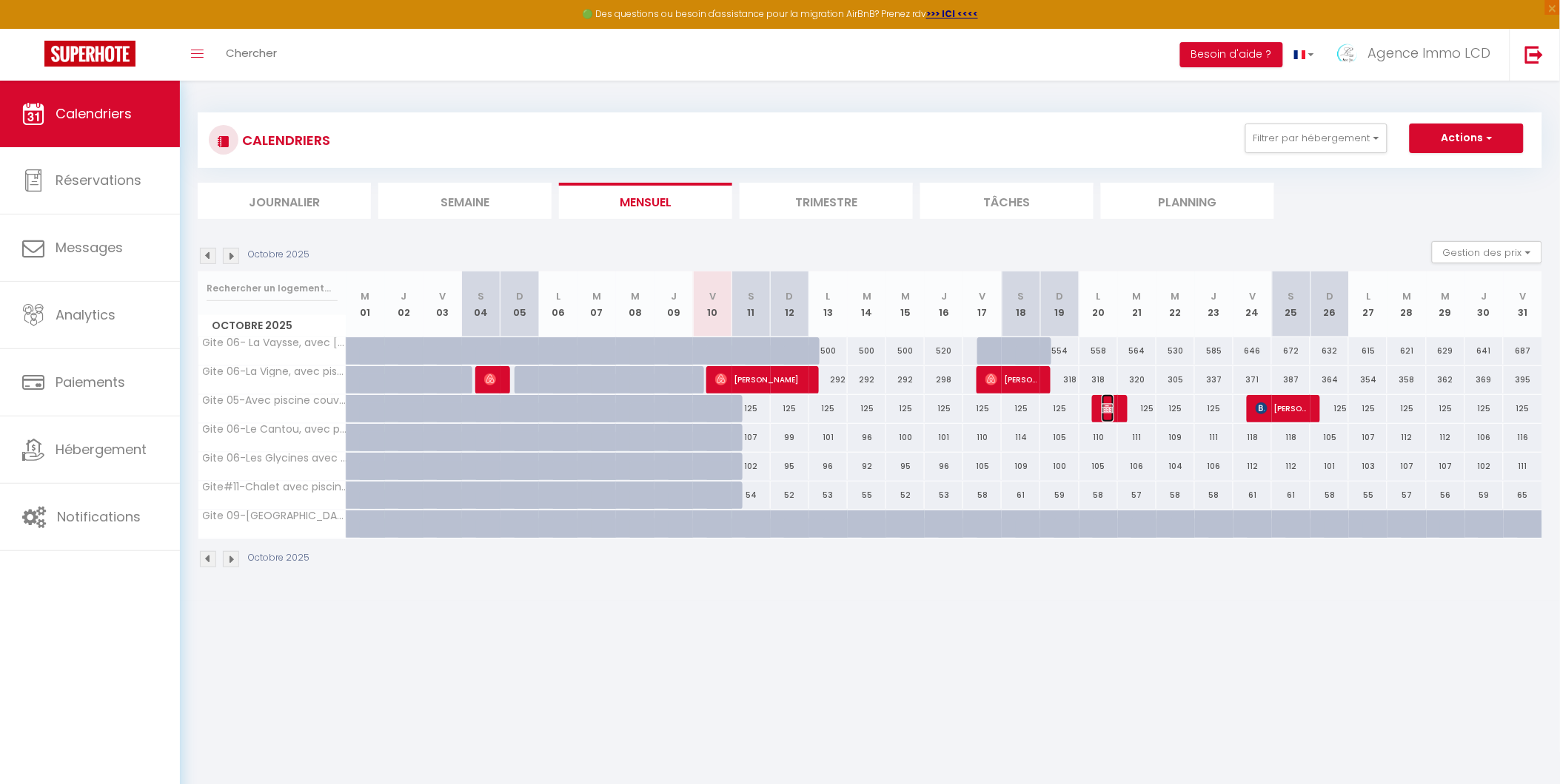
click at [1110, 403] on img at bounding box center [1108, 409] width 12 height 12
select select "OK"
select select "KO"
select select "0"
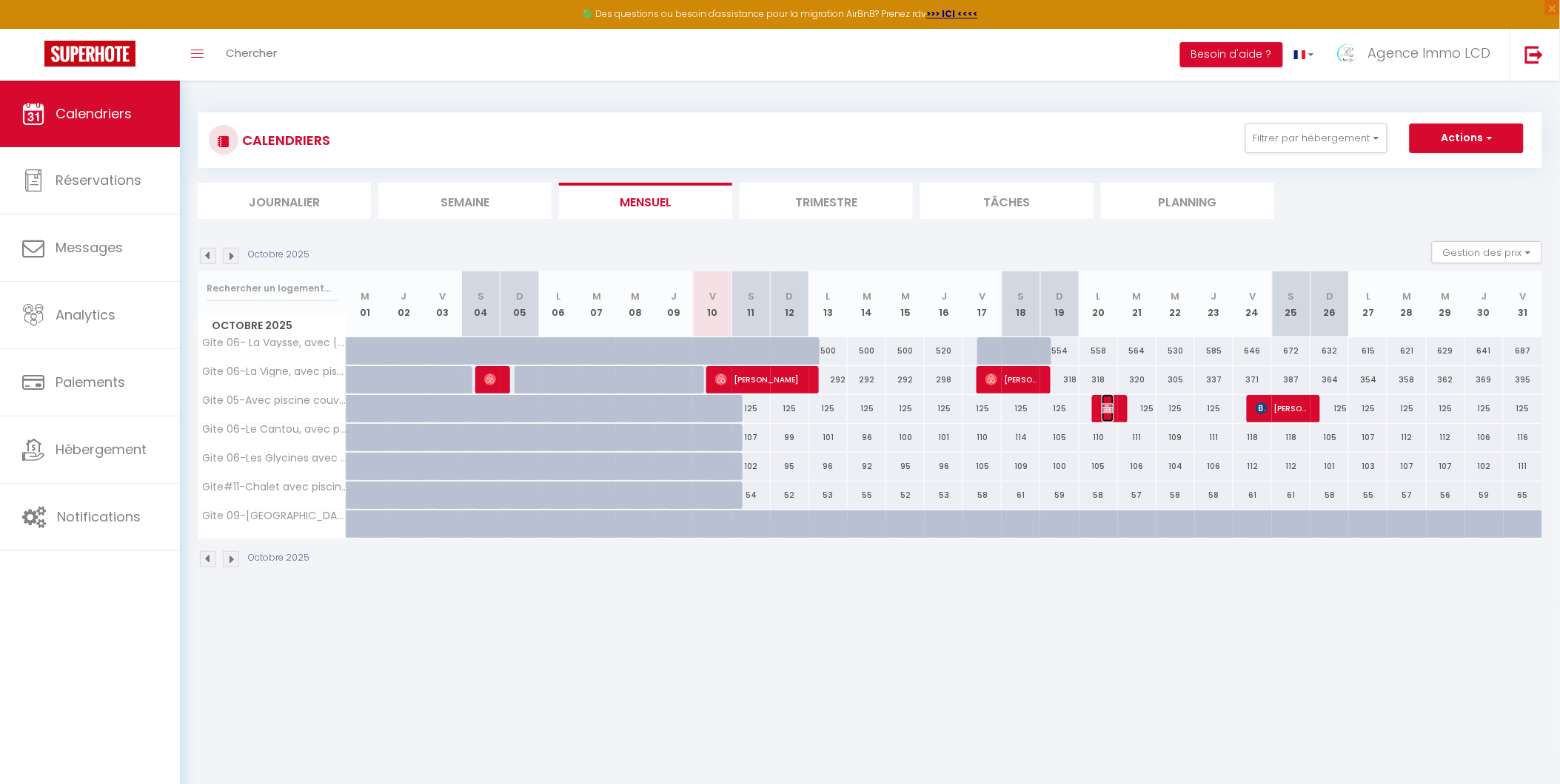
select select "1"
select select "39240"
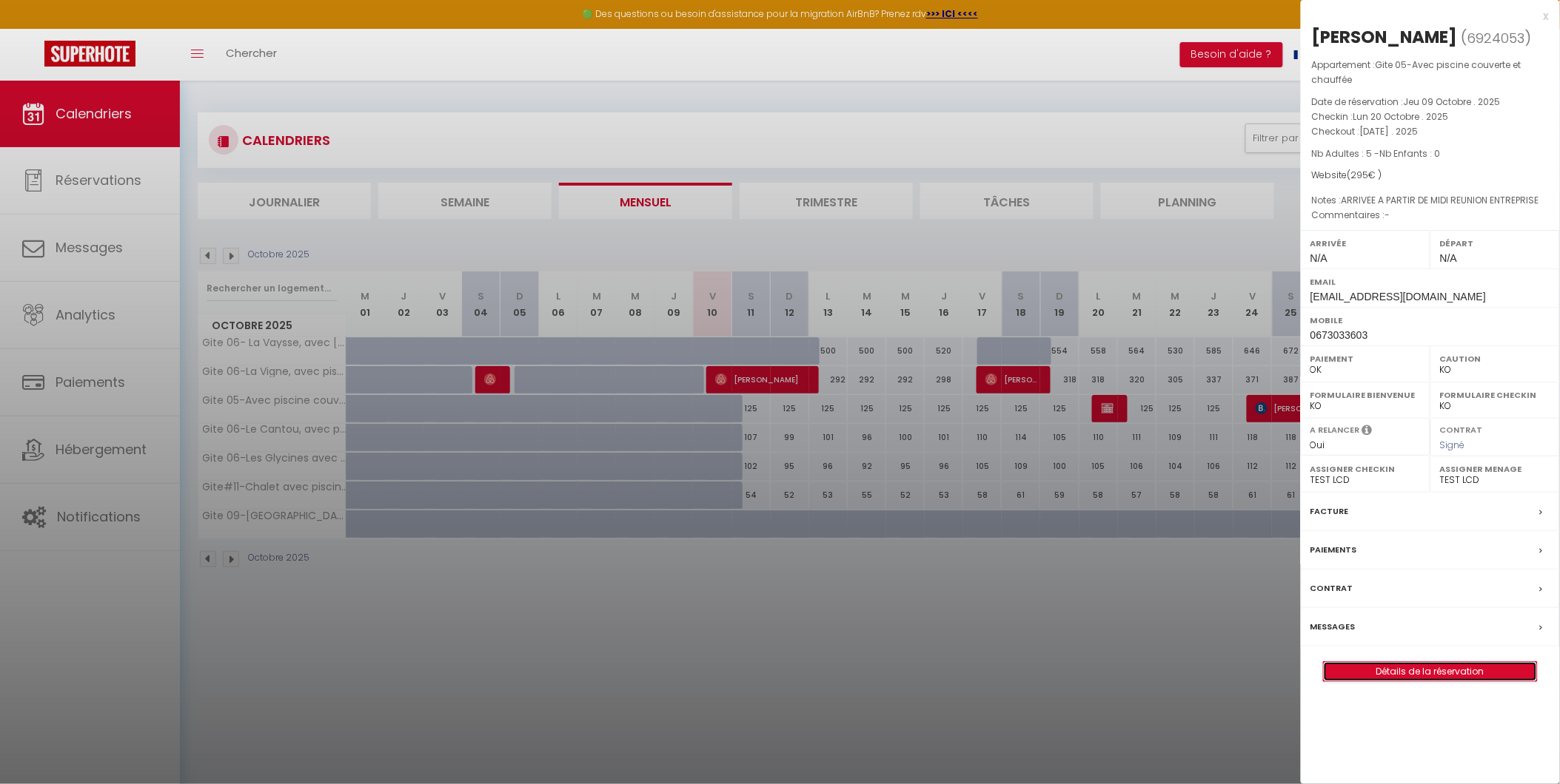
click at [1430, 670] on link "Détails de la réservation" at bounding box center [1430, 672] width 214 height 19
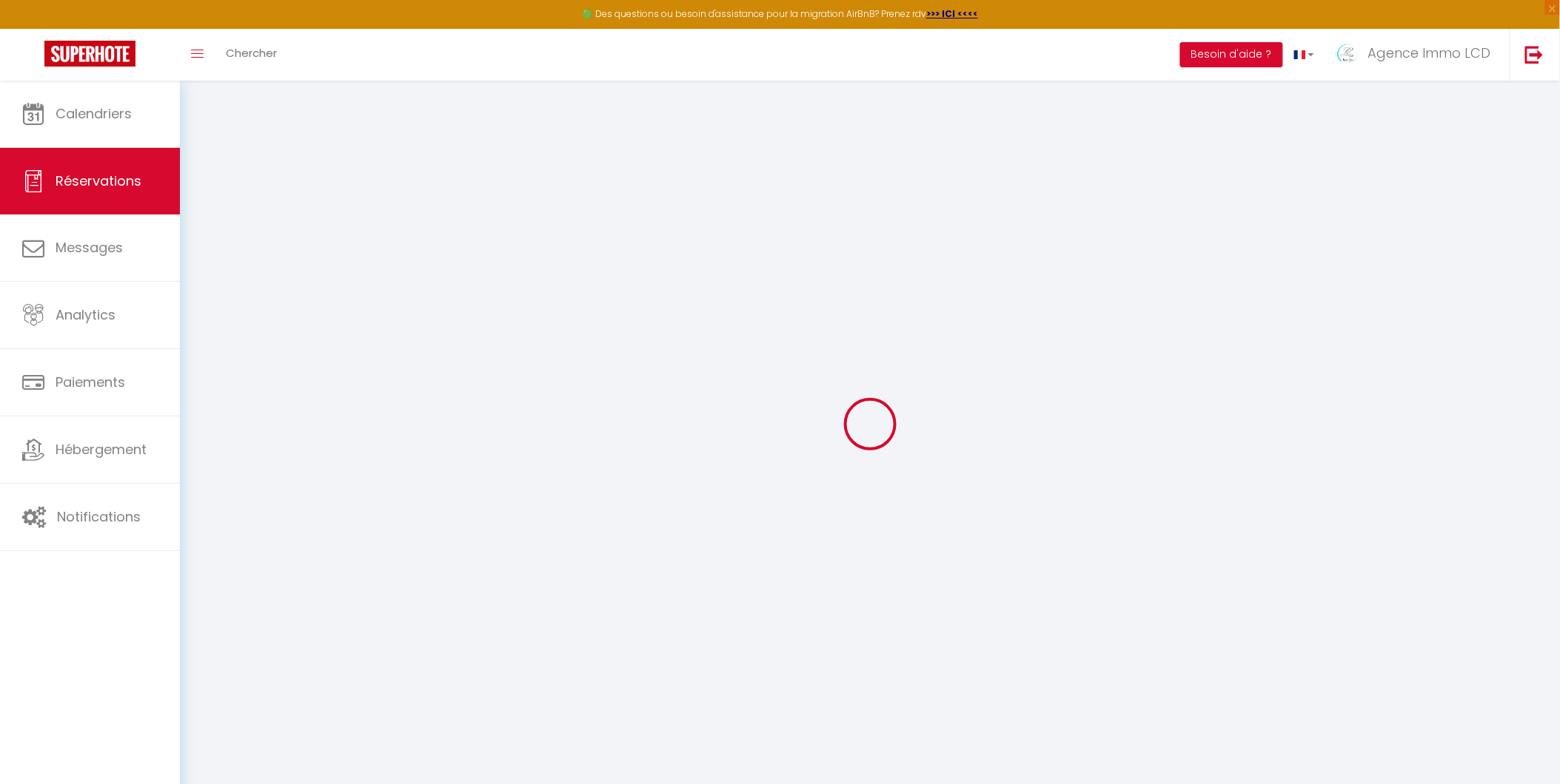
select select
checkbox input "false"
select select
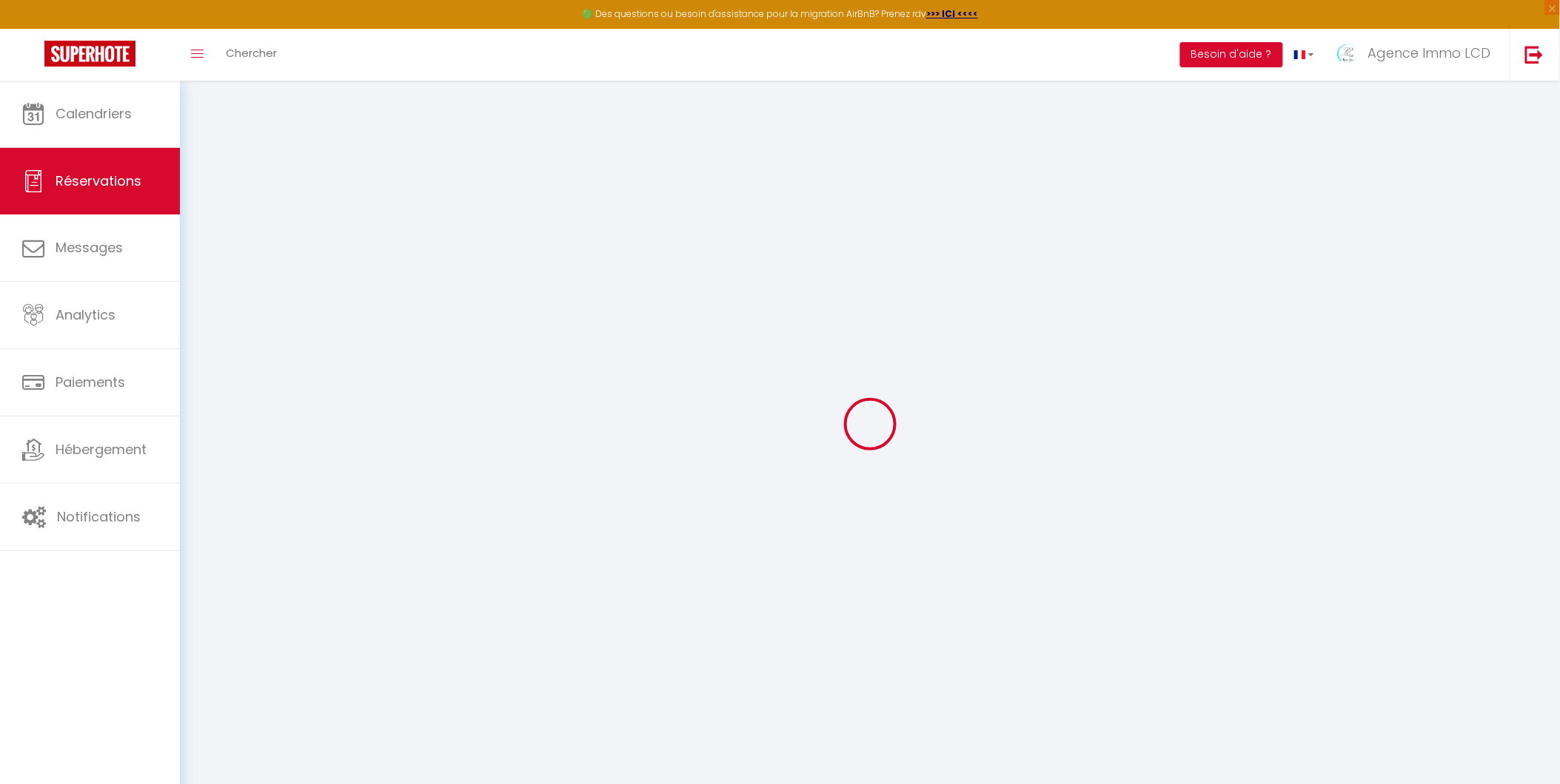
checkbox input "false"
type textarea "ARRIVEE A PARTIR DE MIDI REUNION ENTREPRISE"
type input "165"
type input "2.5"
select select
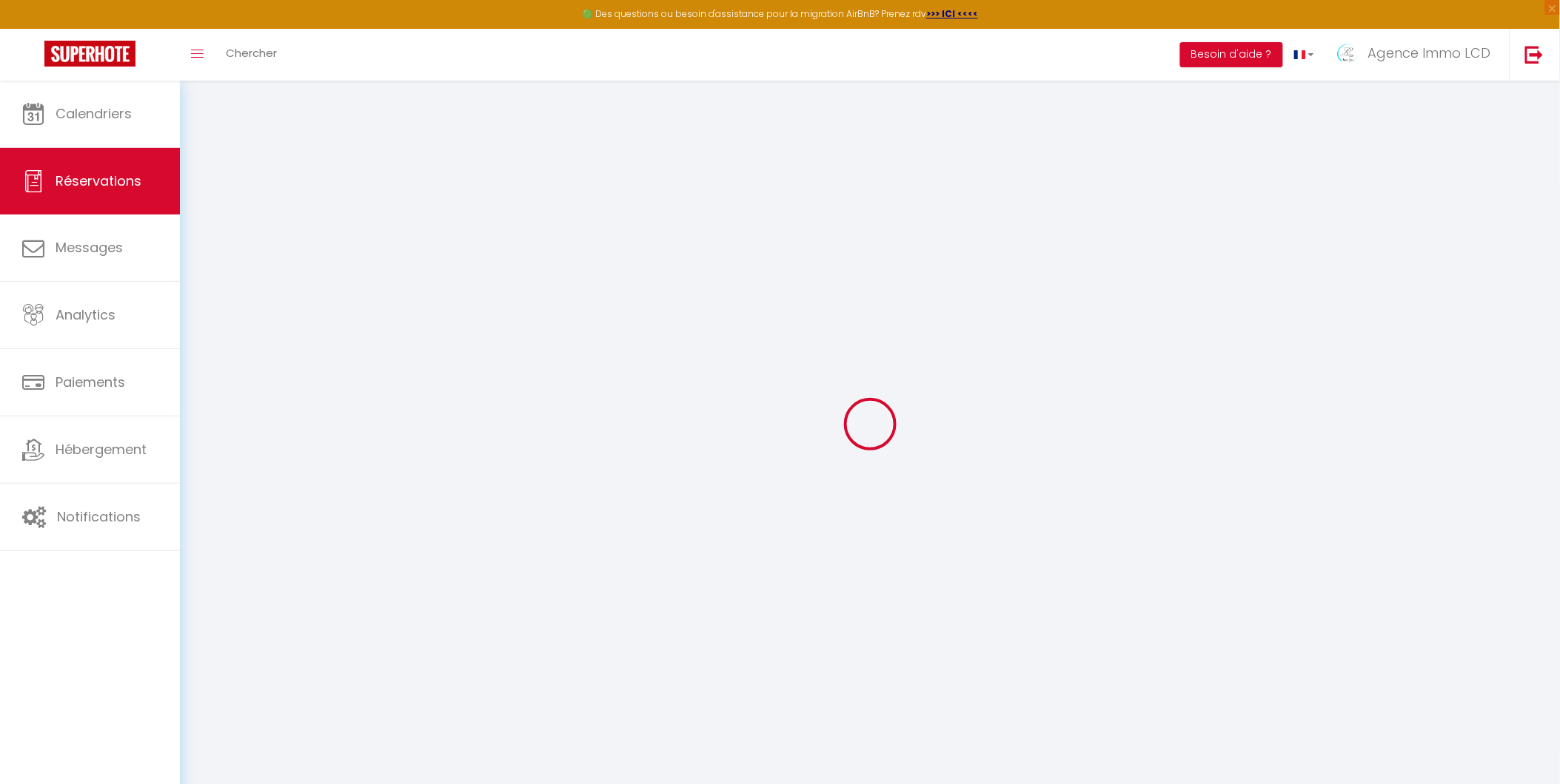
select select
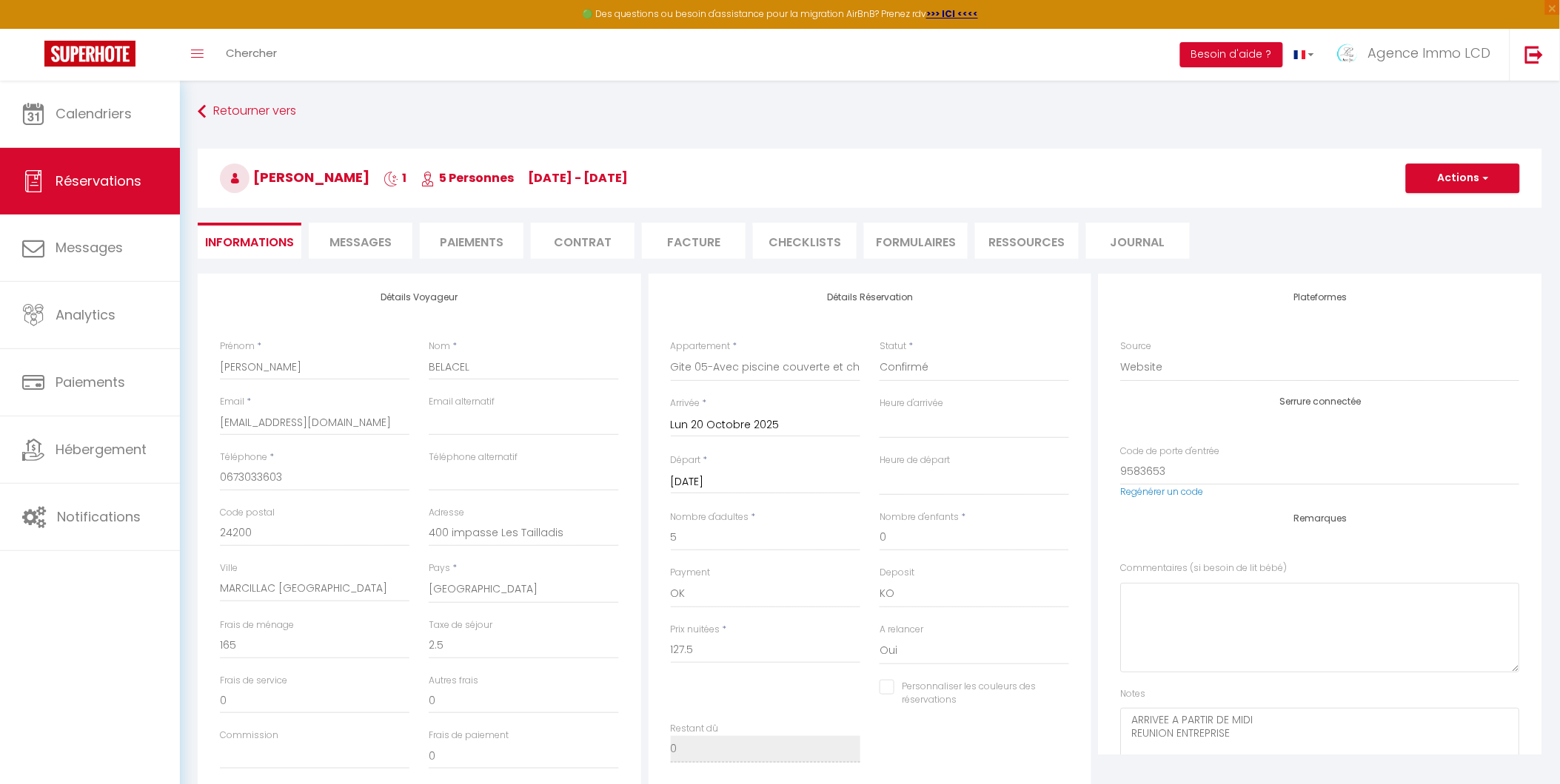
checkbox input "false"
select select
click at [356, 239] on span "Messages" at bounding box center [360, 242] width 62 height 17
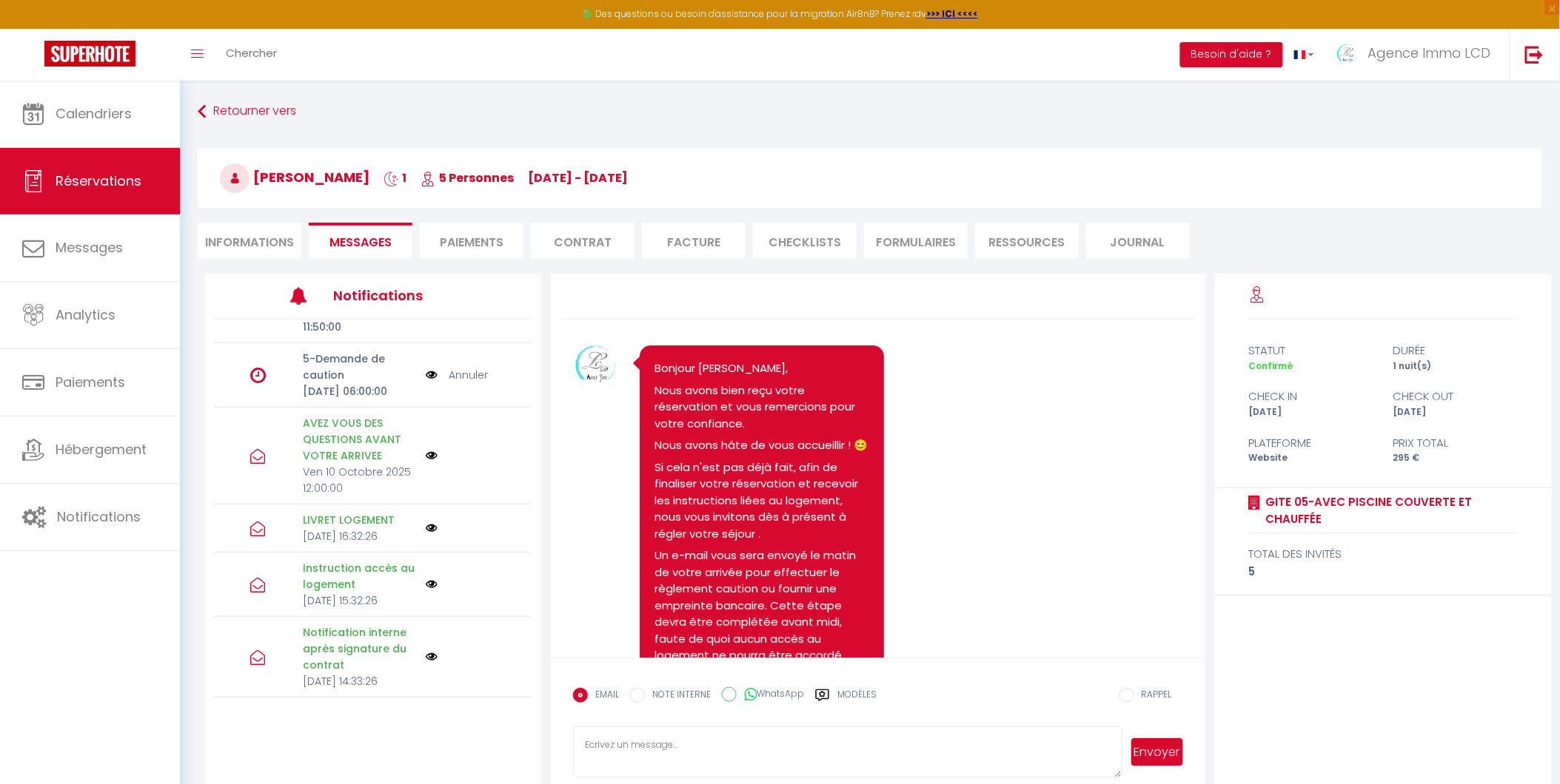
scroll to position [247, 0]
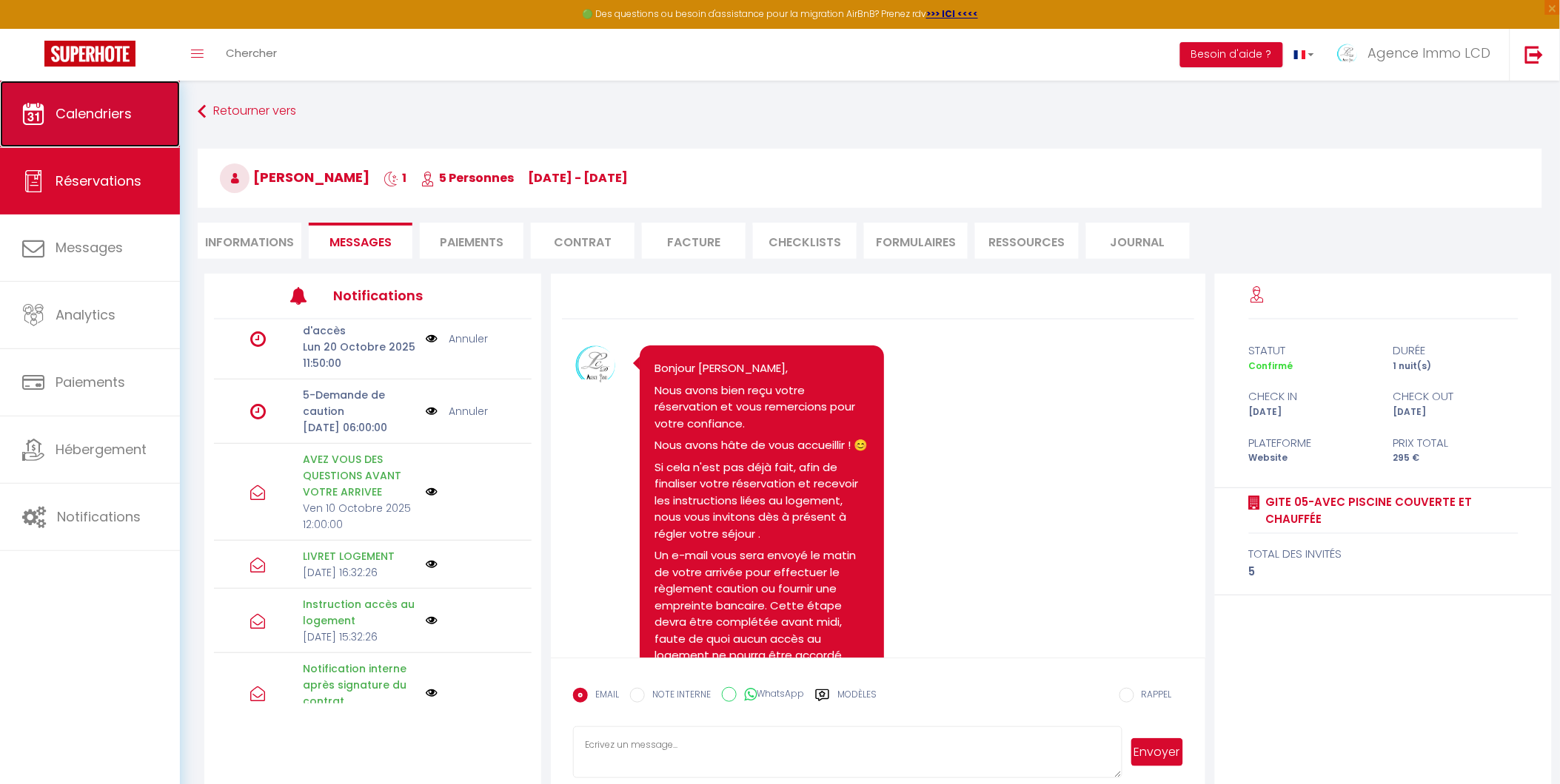
click at [120, 112] on span "Calendriers" at bounding box center [94, 113] width 77 height 18
